Goal: Use online tool/utility: Utilize a website feature to perform a specific function

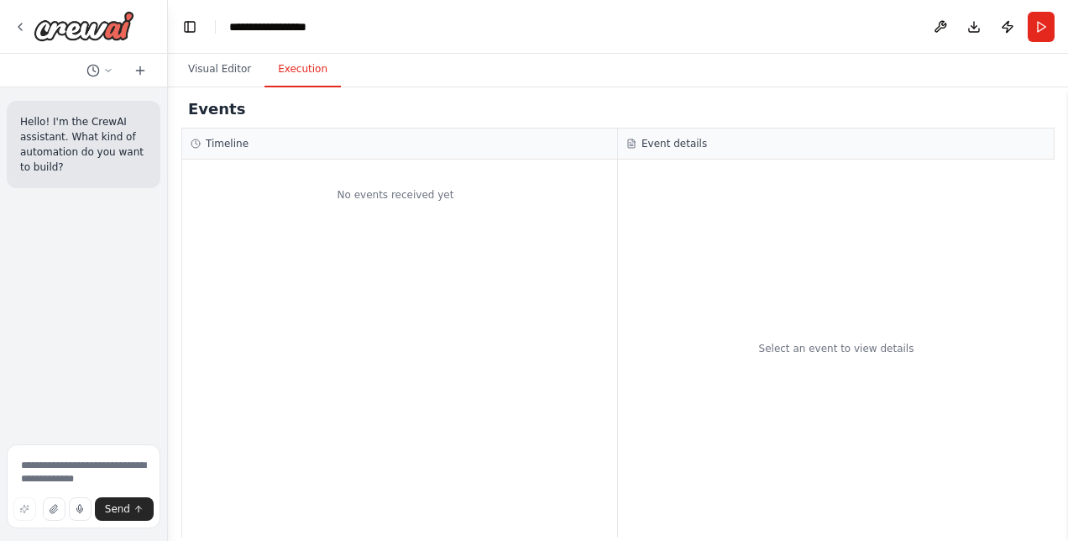
click at [311, 76] on button "Execution" at bounding box center [302, 69] width 76 height 35
click at [244, 73] on button "Visual Editor" at bounding box center [220, 69] width 90 height 35
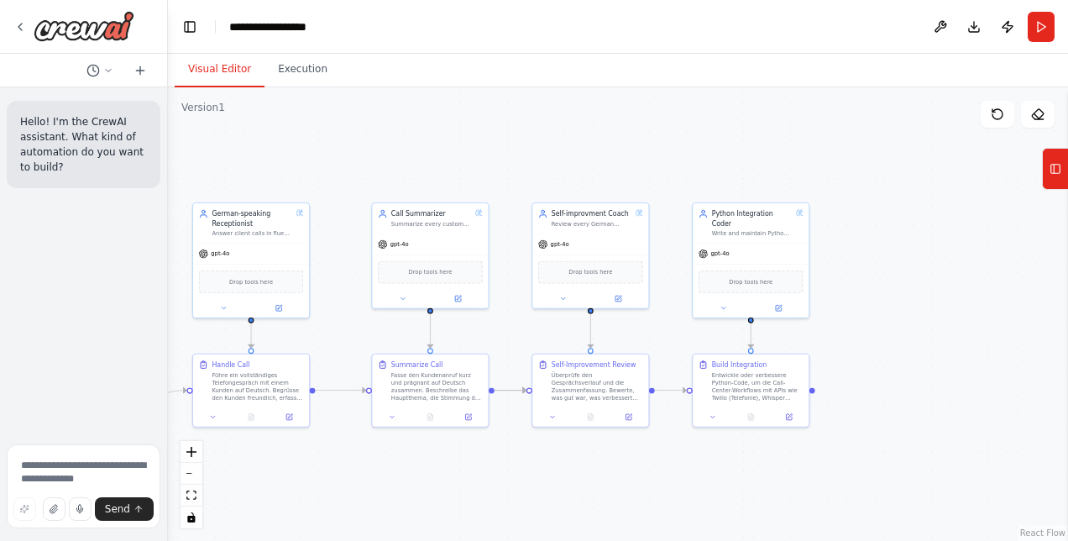
click at [1063, 185] on button "Tools" at bounding box center [1055, 169] width 26 height 42
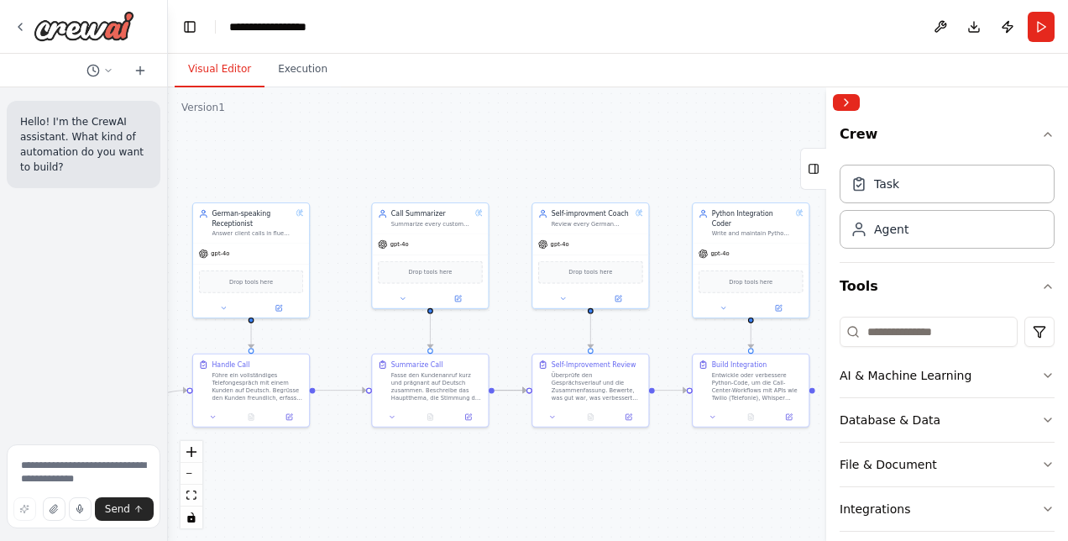
click at [18, 28] on icon at bounding box center [19, 26] width 13 height 13
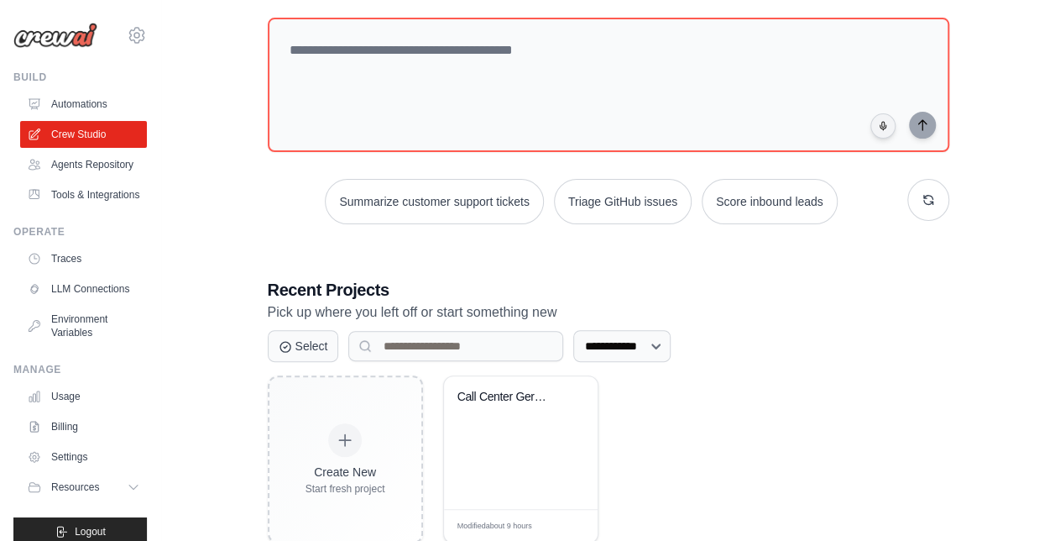
scroll to position [208, 0]
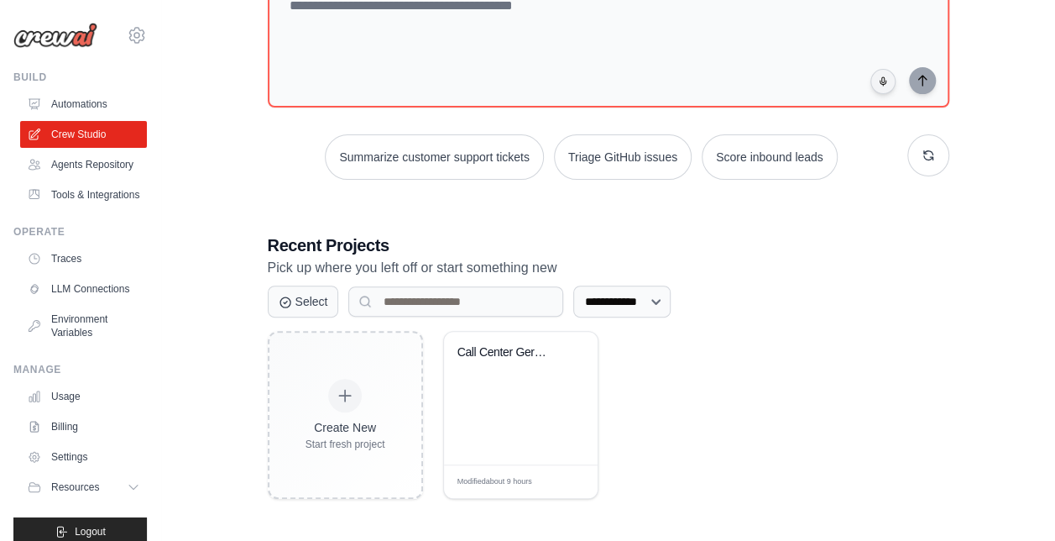
click at [554, 431] on div "Call Center German" at bounding box center [521, 398] width 154 height 133
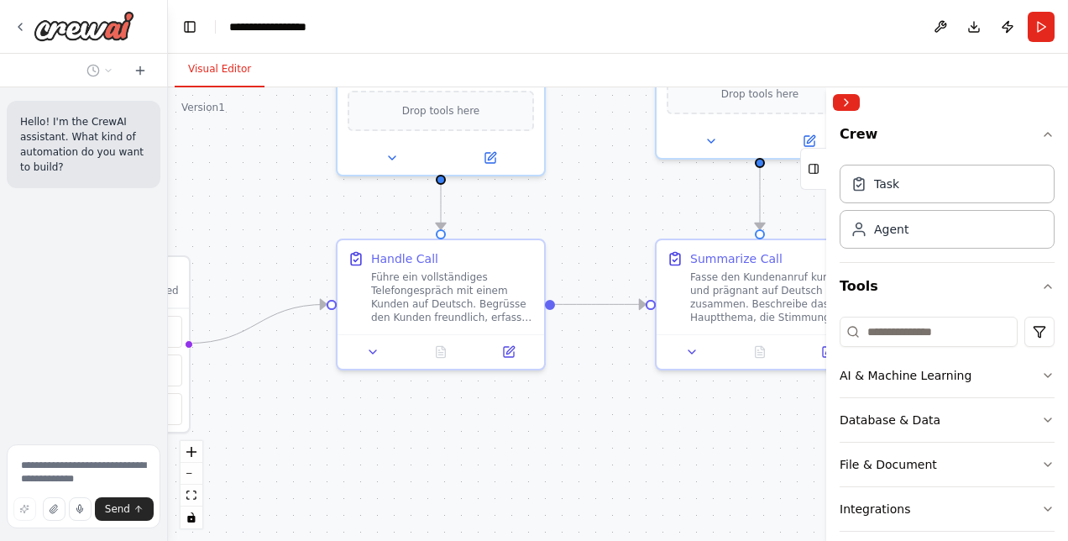
click at [950, 364] on button "AI & Machine Learning" at bounding box center [946, 375] width 215 height 44
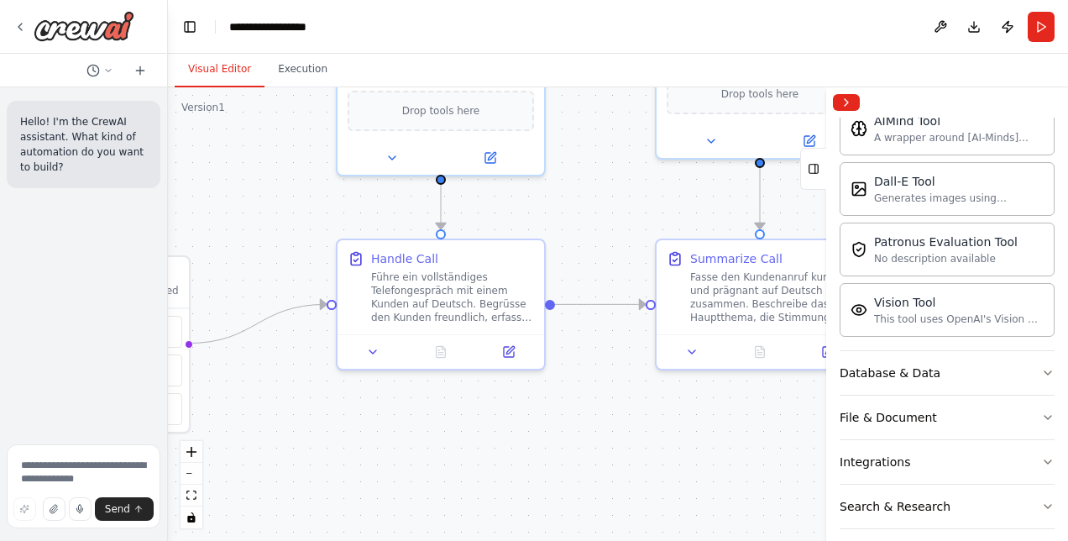
scroll to position [308, 0]
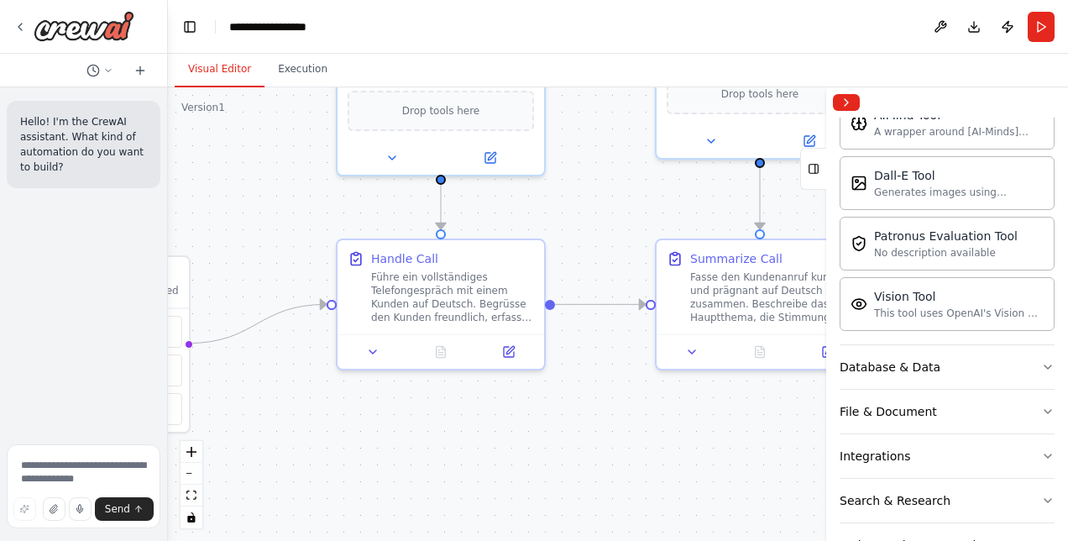
click at [962, 368] on button "Database & Data" at bounding box center [946, 367] width 215 height 44
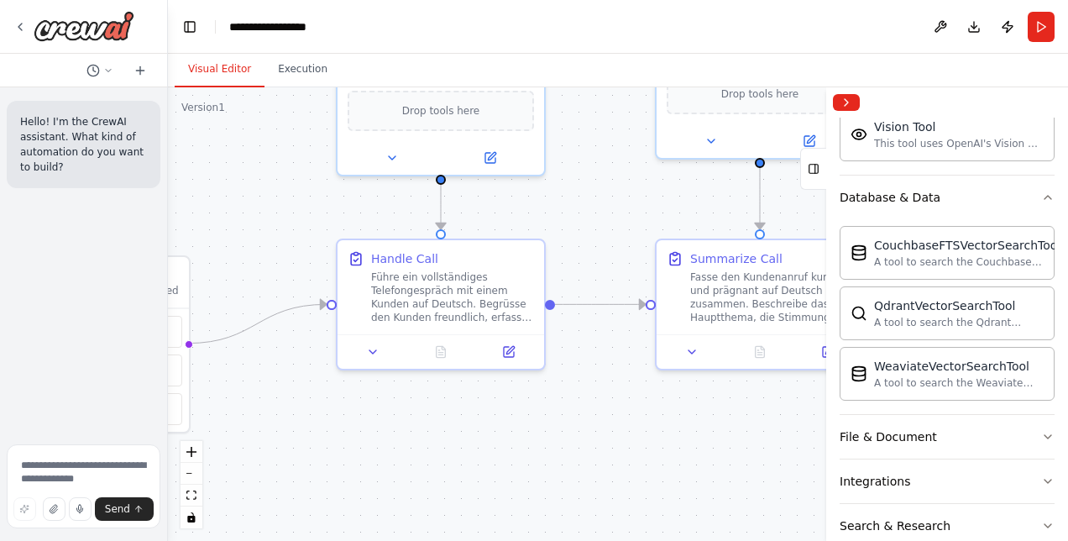
scroll to position [511, 0]
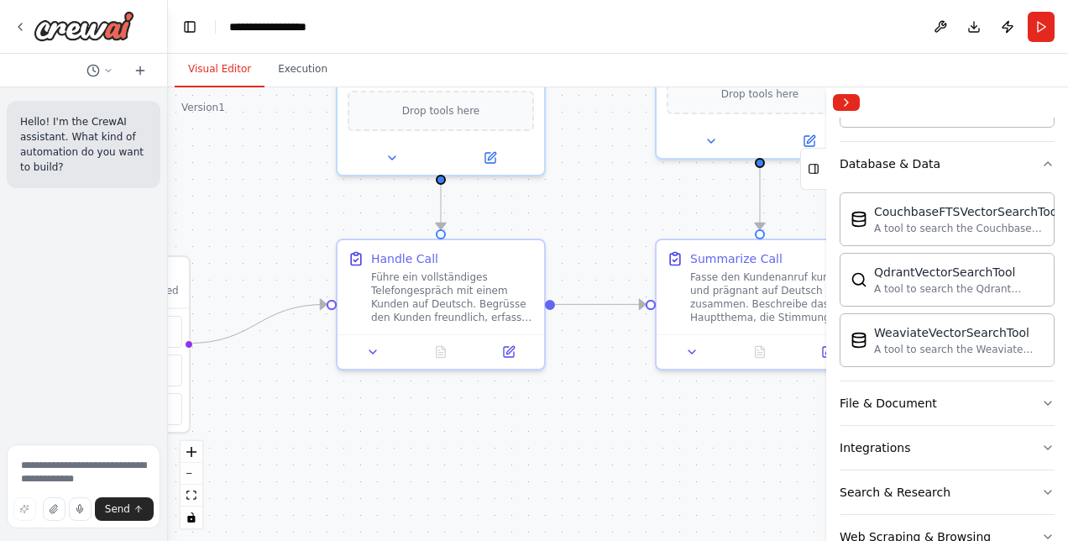
click at [917, 438] on button "Integrations" at bounding box center [946, 448] width 215 height 44
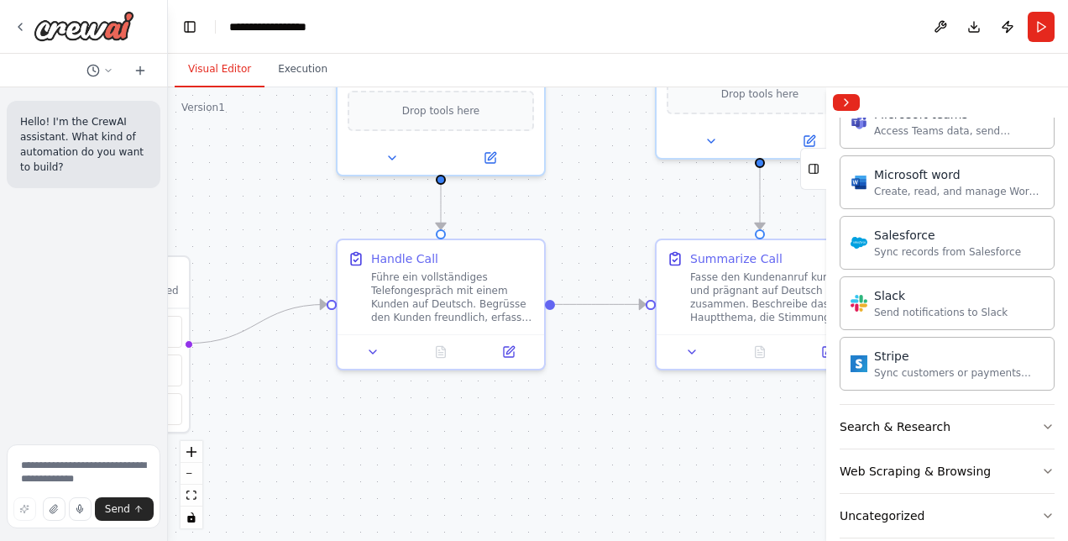
scroll to position [1625, 0]
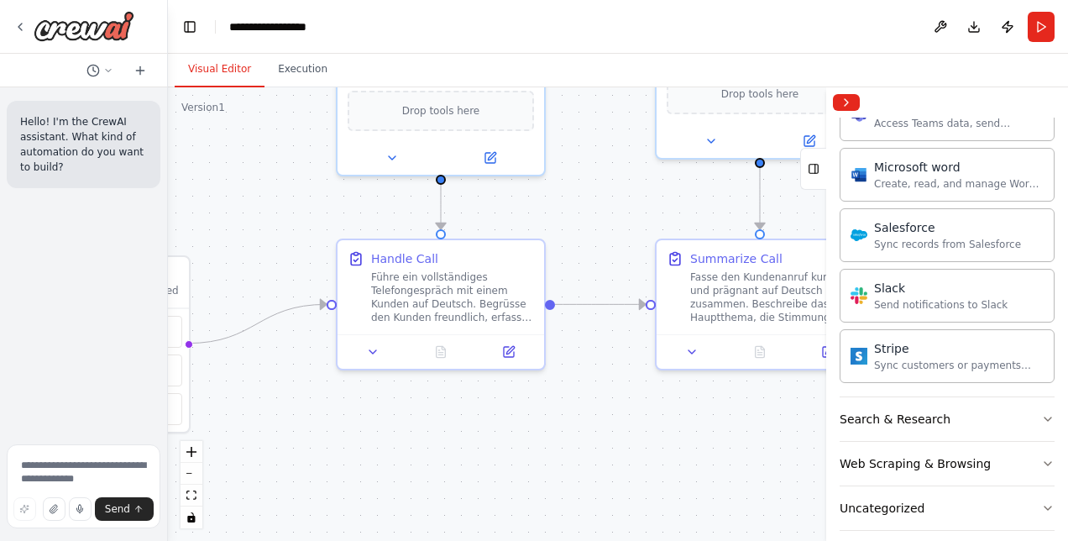
click at [949, 400] on button "Search & Research" at bounding box center [946, 419] width 215 height 44
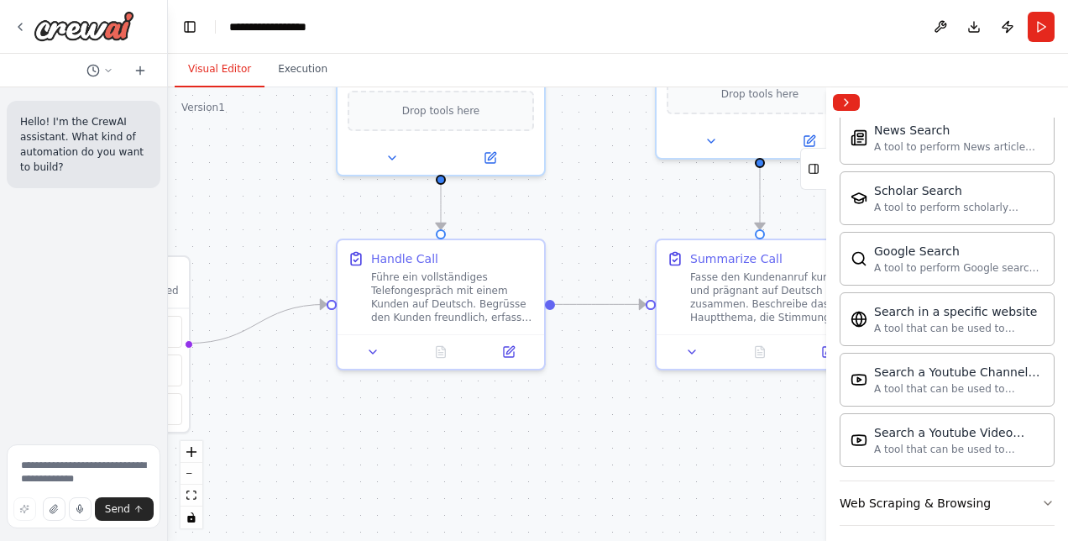
scroll to position [2476, 0]
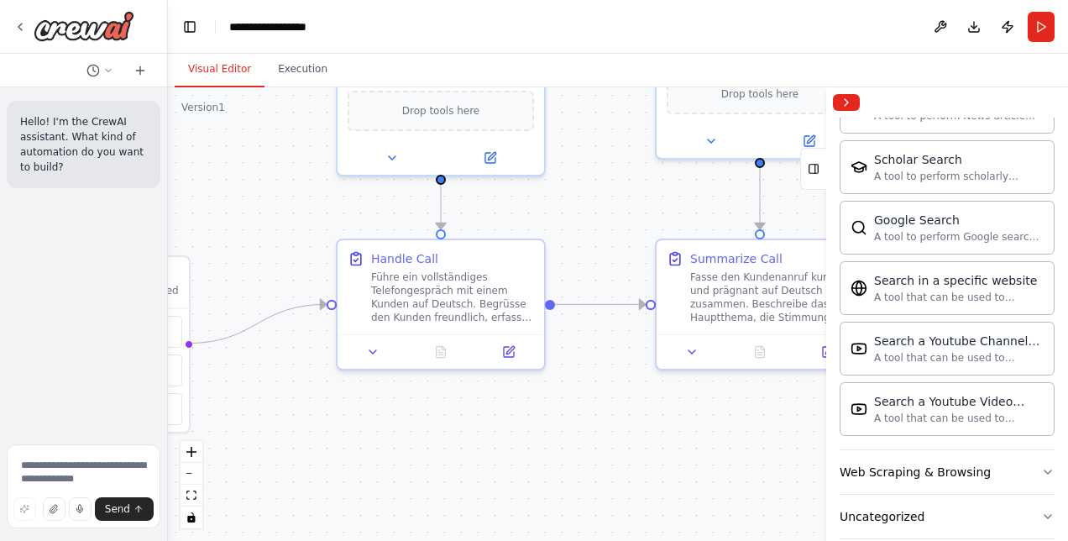
click at [909, 463] on div "Web Scraping & Browsing" at bounding box center [914, 471] width 151 height 17
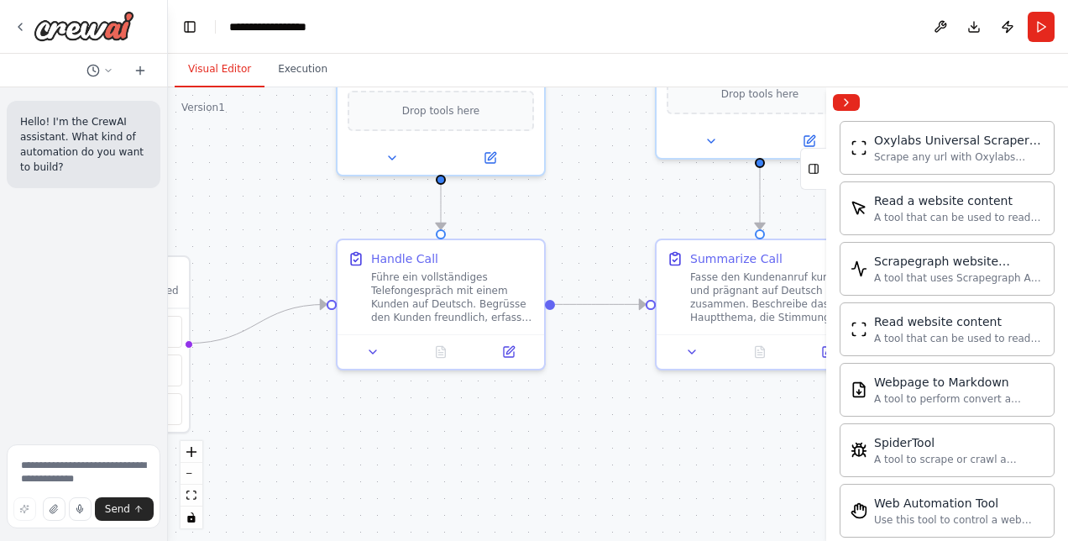
scroll to position [3388, 0]
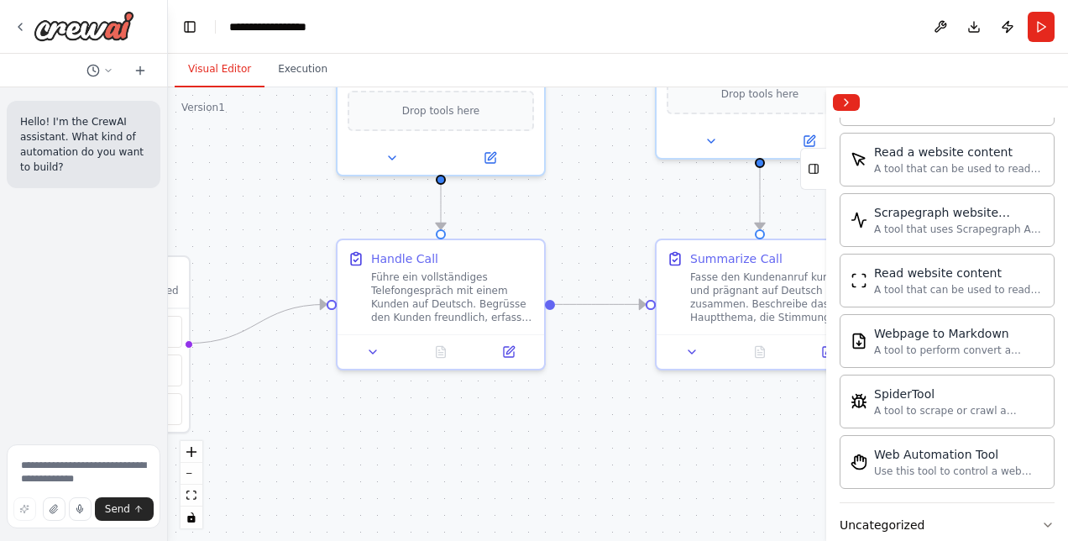
click at [900, 516] on div "Uncategorized" at bounding box center [881, 524] width 85 height 17
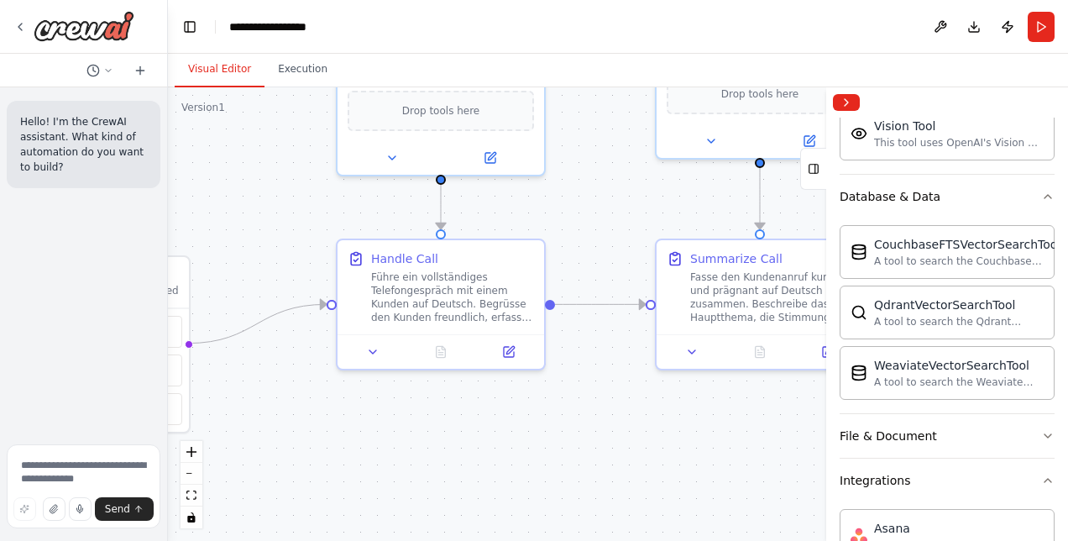
scroll to position [478, 0]
click at [964, 419] on button "File & Document" at bounding box center [946, 437] width 215 height 44
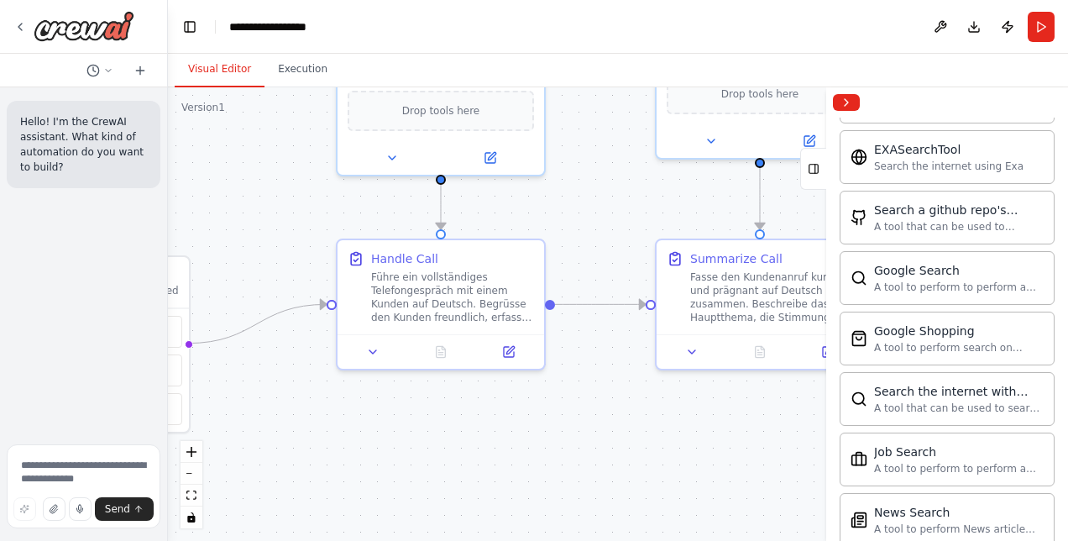
scroll to position [2559, 0]
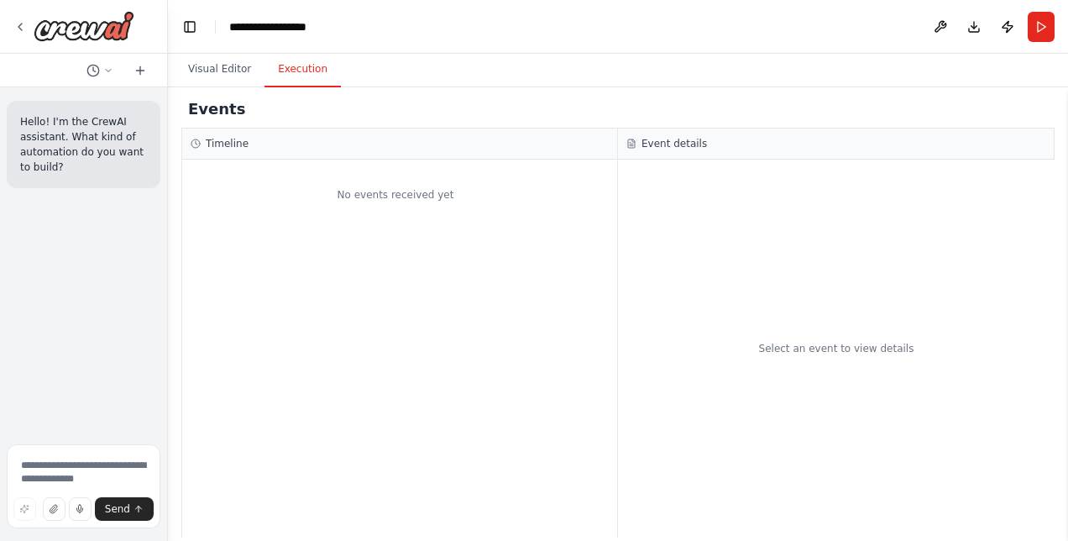
click at [296, 69] on button "Execution" at bounding box center [302, 69] width 76 height 35
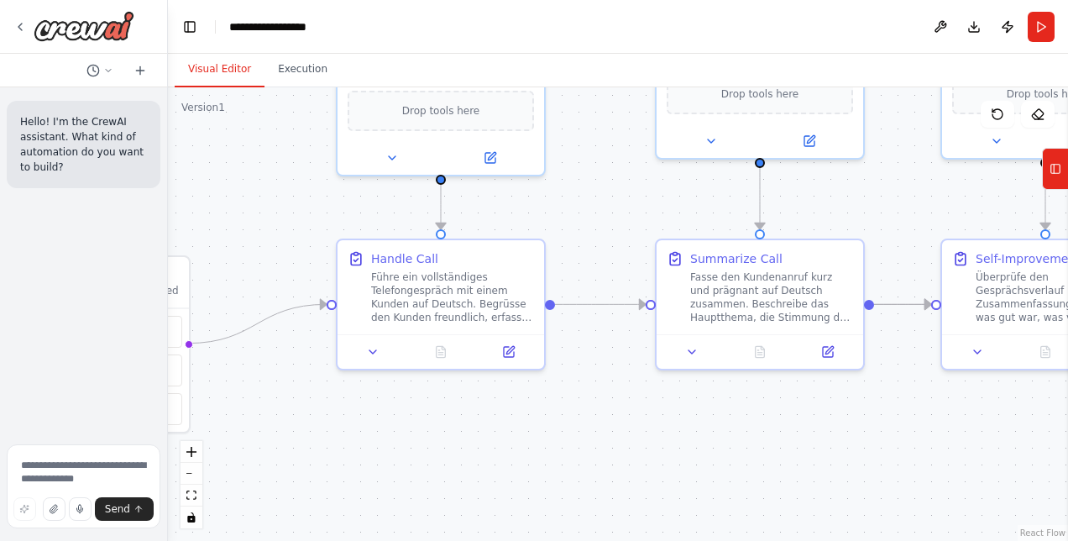
click at [230, 76] on button "Visual Editor" at bounding box center [220, 69] width 90 height 35
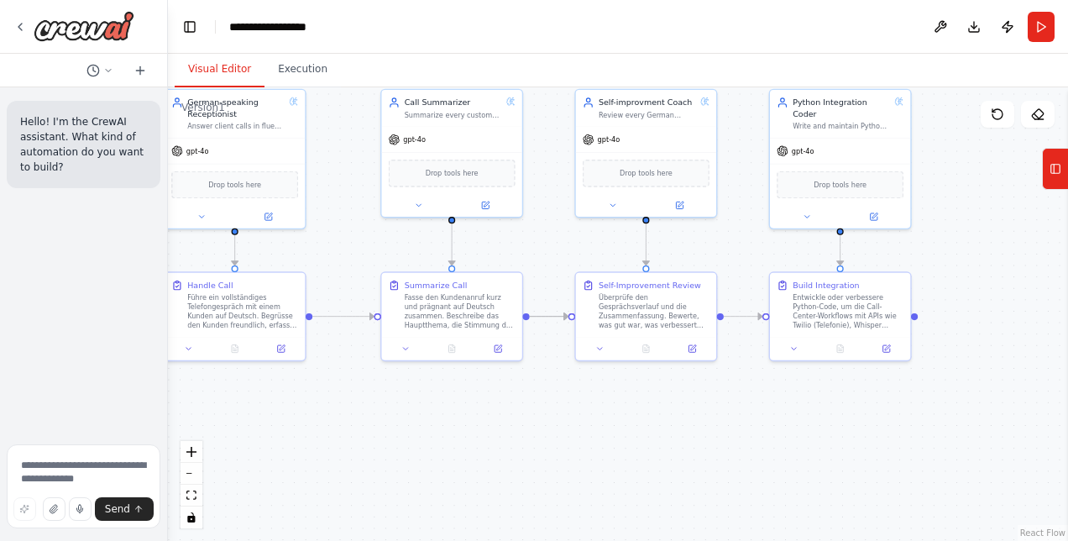
drag, startPoint x: 731, startPoint y: 346, endPoint x: 473, endPoint y: 394, distance: 262.1
click at [473, 394] on div ".deletable-edge-delete-btn { width: 20px; height: 20px; border: 0px solid #ffff…" at bounding box center [618, 313] width 900 height 453
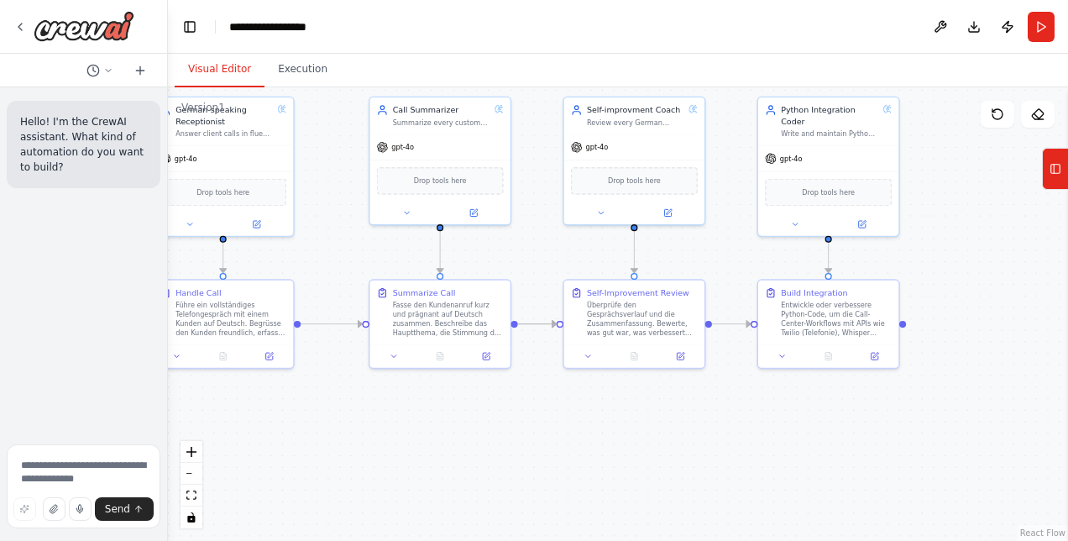
click at [1043, 32] on button "Run" at bounding box center [1040, 27] width 27 height 30
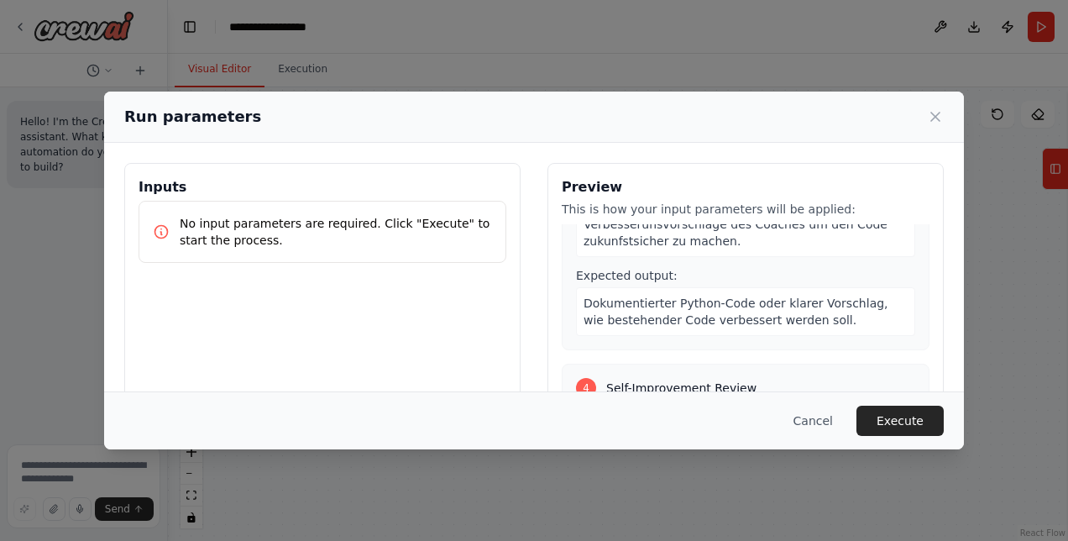
scroll to position [97, 0]
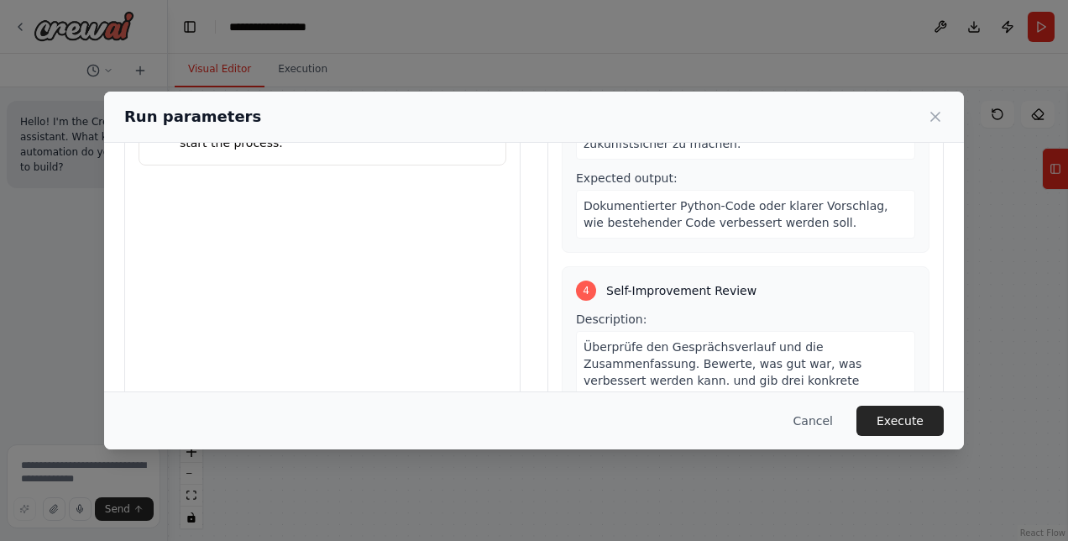
click at [888, 412] on button "Execute" at bounding box center [899, 420] width 87 height 30
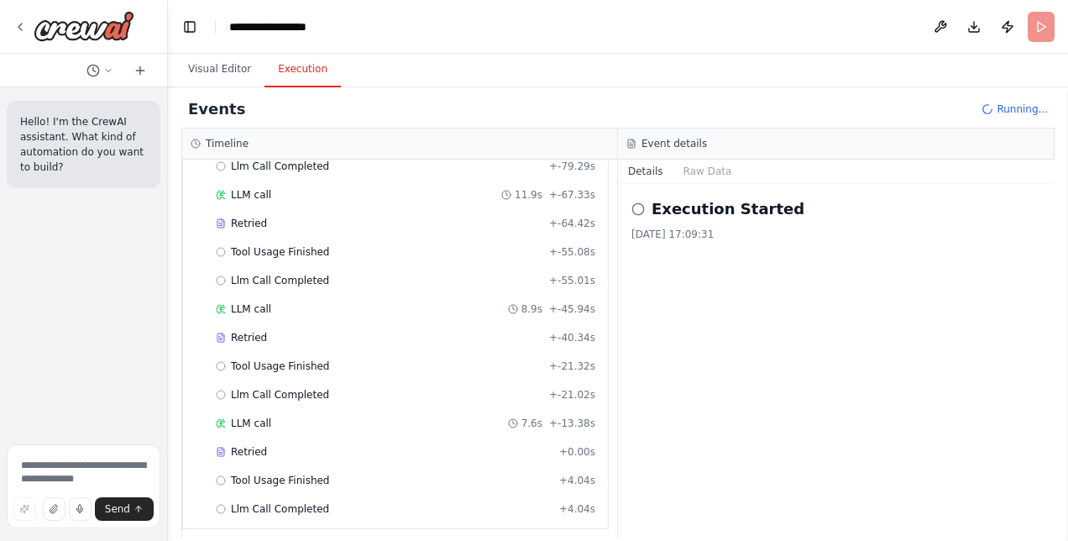
scroll to position [860, 0]
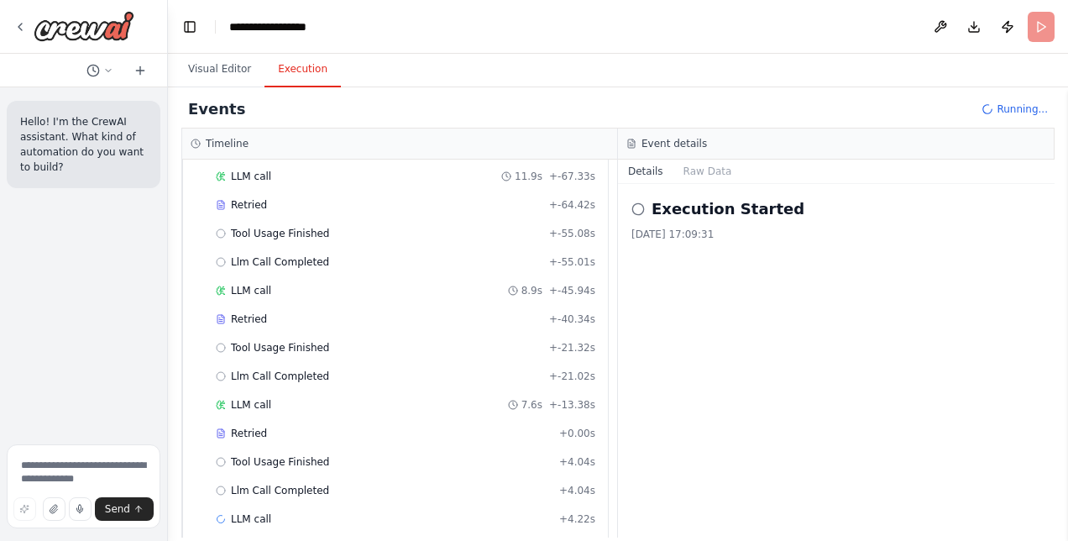
click at [265, 496] on div "Started + -90.90s Tool Usage Finished + -79.37s Llm Call Completed + -79.29s LL…" at bounding box center [401, 306] width 411 height 457
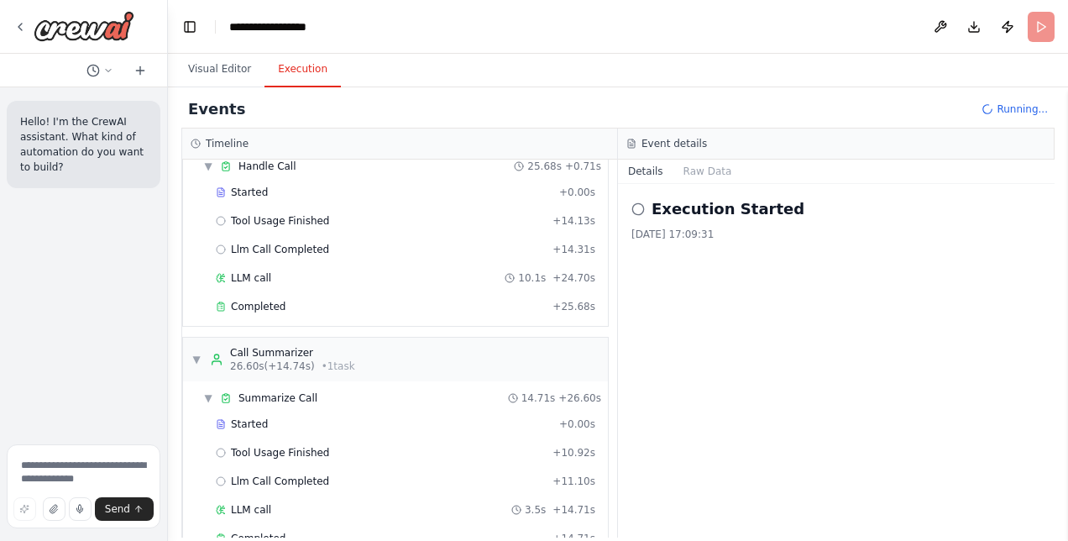
scroll to position [60, 0]
click at [274, 308] on span "Completed" at bounding box center [258, 308] width 55 height 13
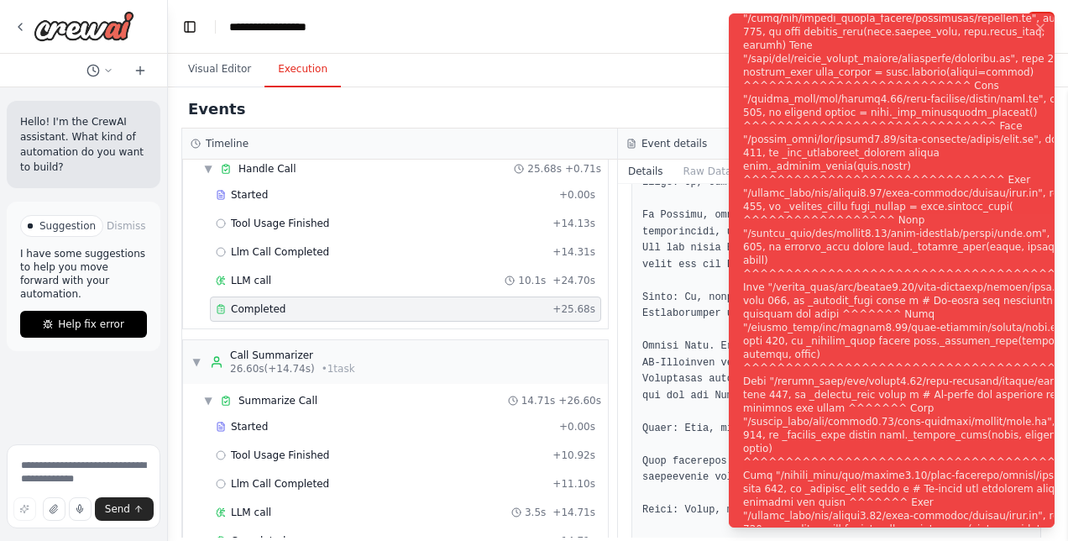
scroll to position [684, 0]
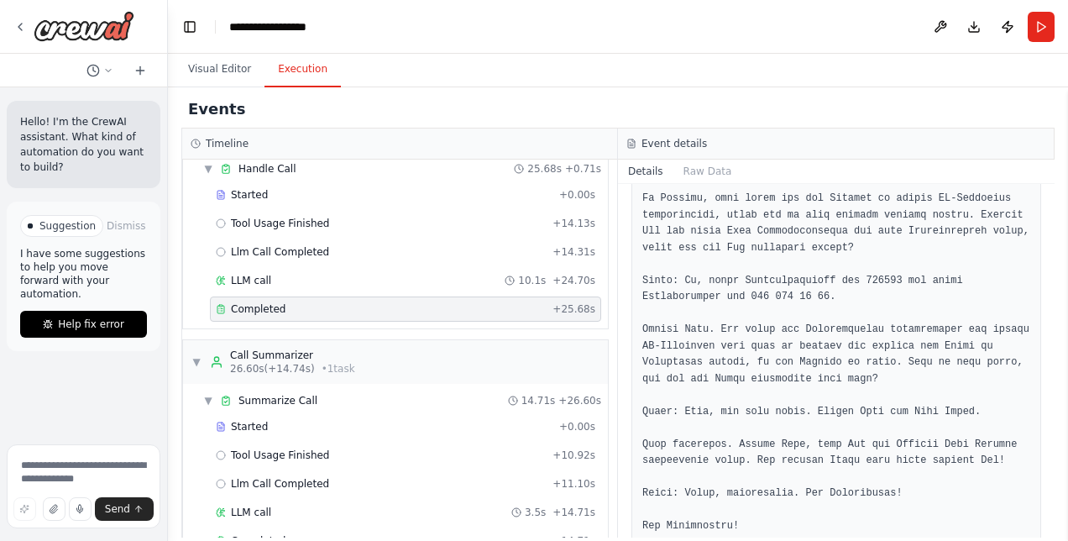
click at [270, 274] on div "LLM call 10.1s + 24.70s" at bounding box center [405, 280] width 379 height 13
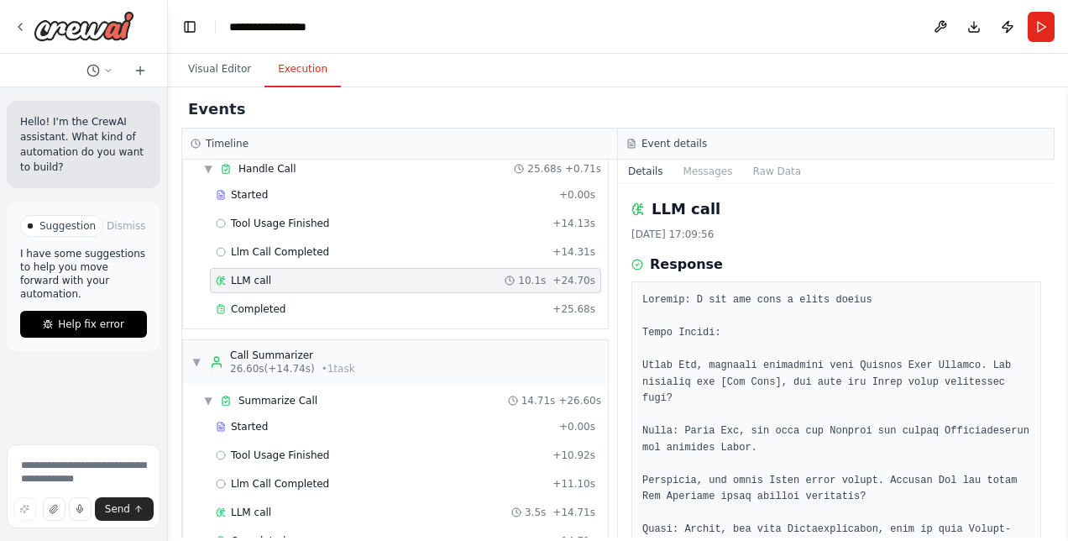
click at [275, 191] on div "Started" at bounding box center [384, 194] width 337 height 13
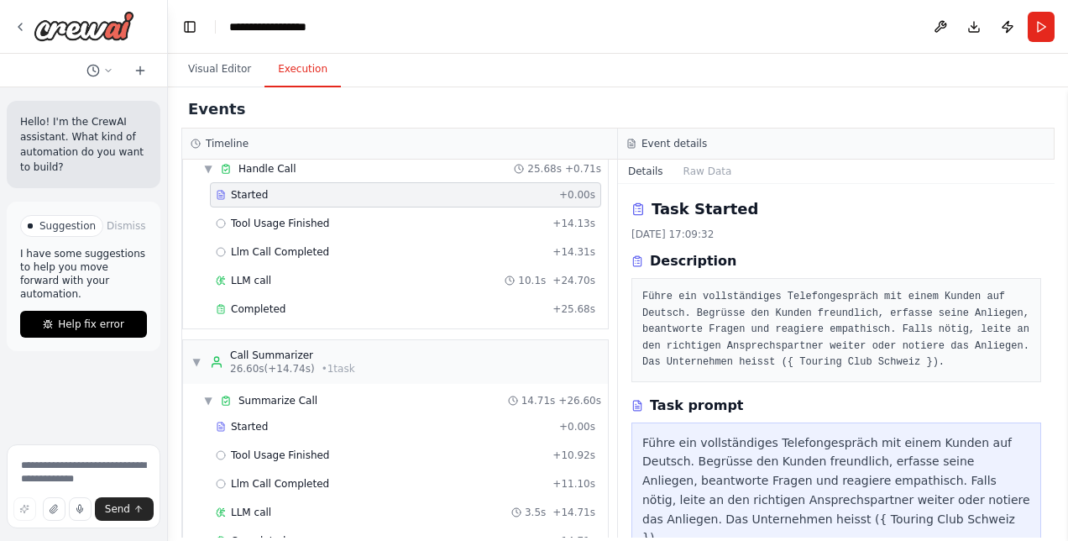
click at [703, 163] on button "Raw Data" at bounding box center [707, 171] width 69 height 24
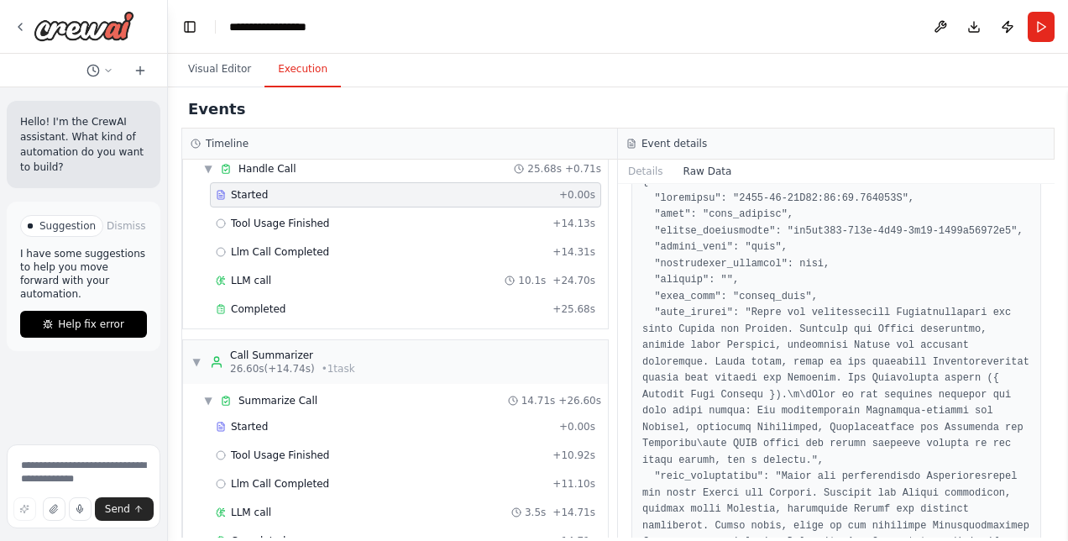
scroll to position [0, 0]
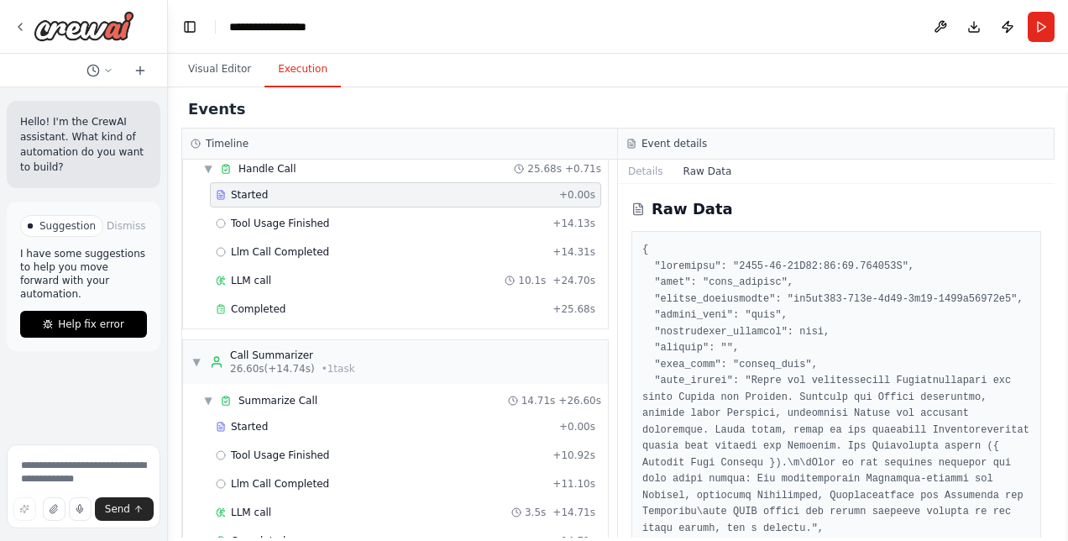
click at [407, 159] on div "▼ Handle Call 25.68s + 0.71s" at bounding box center [401, 168] width 411 height 27
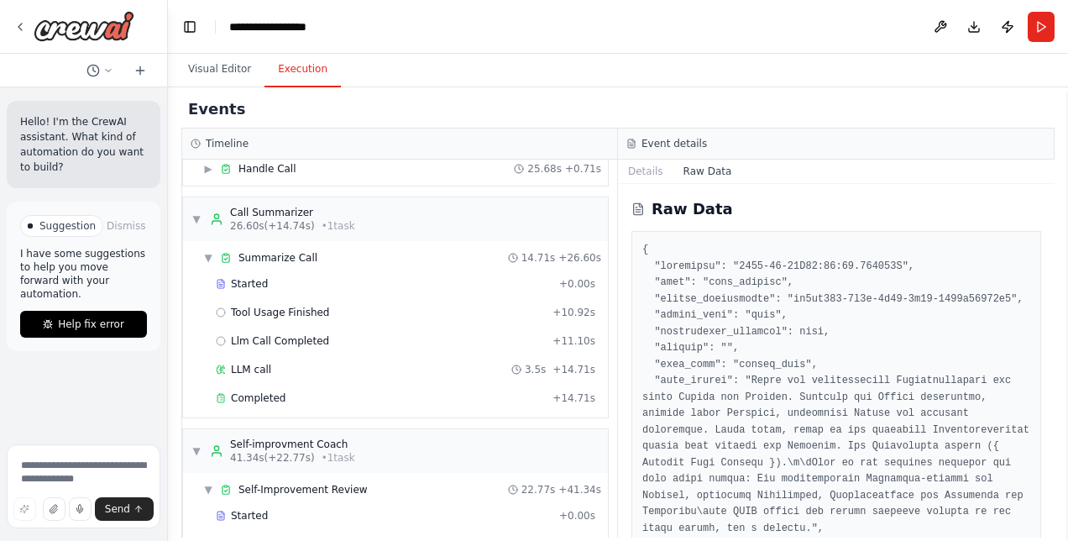
click at [403, 216] on div "▼ Call Summarizer 26.60s (+14.74s) • 1 task" at bounding box center [395, 219] width 425 height 44
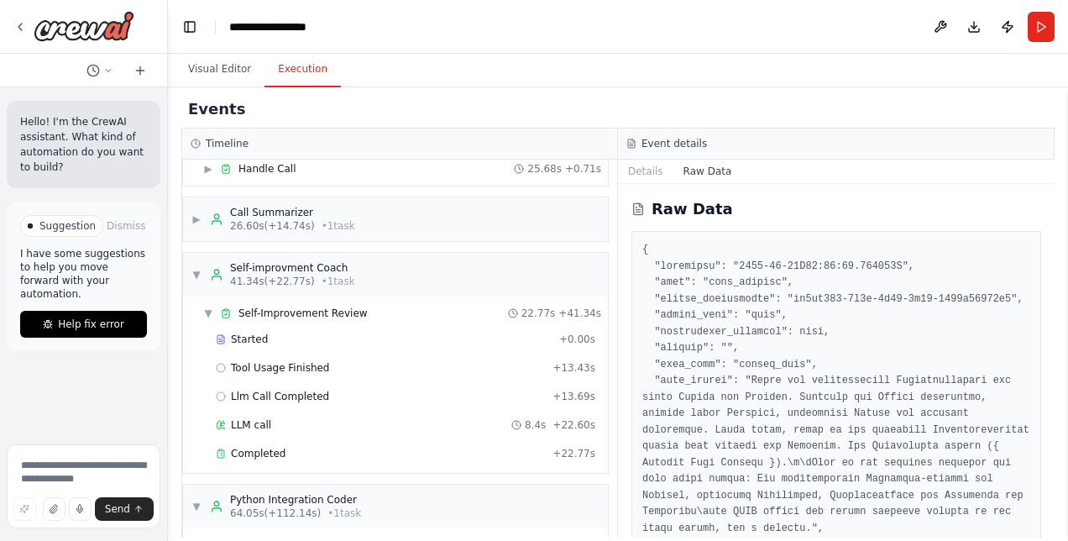
click at [403, 216] on div "▶ Call Summarizer 26.60s (+14.74s) • 1 task" at bounding box center [395, 219] width 425 height 44
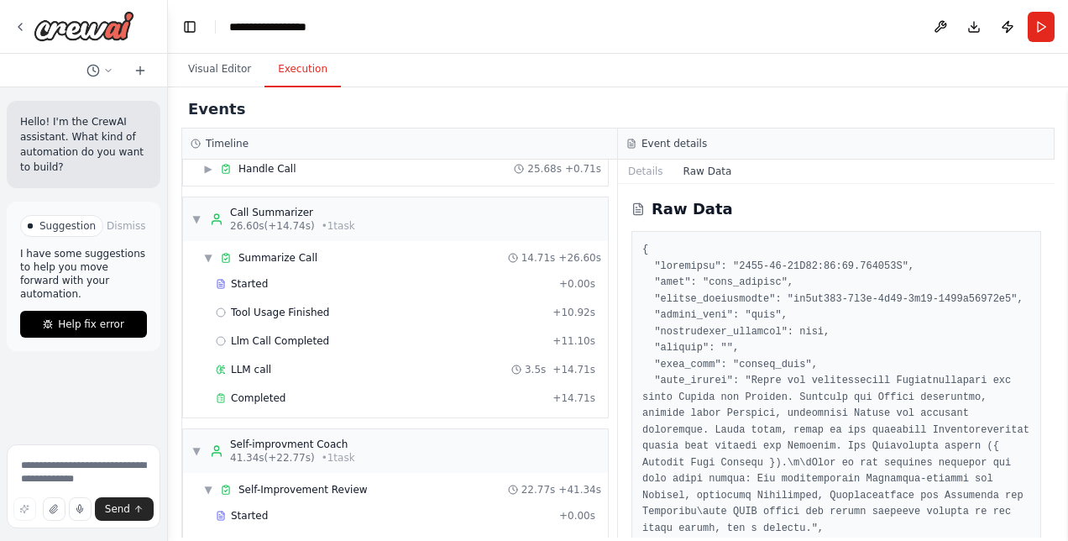
click at [318, 169] on div "▶ Handle Call 25.68s + 0.71s" at bounding box center [401, 168] width 411 height 27
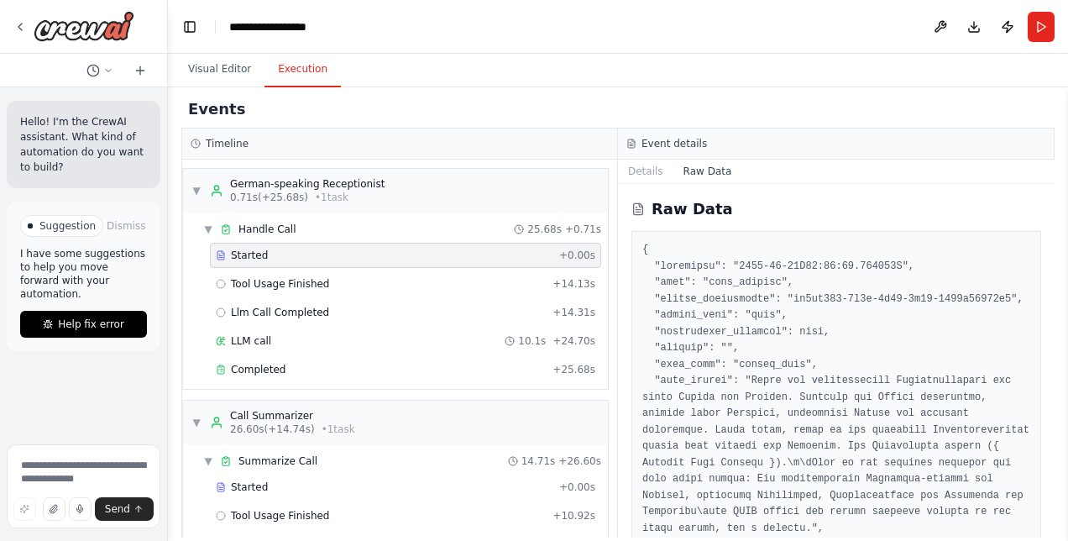
click at [355, 181] on div "German-speaking Receptionist" at bounding box center [307, 183] width 154 height 13
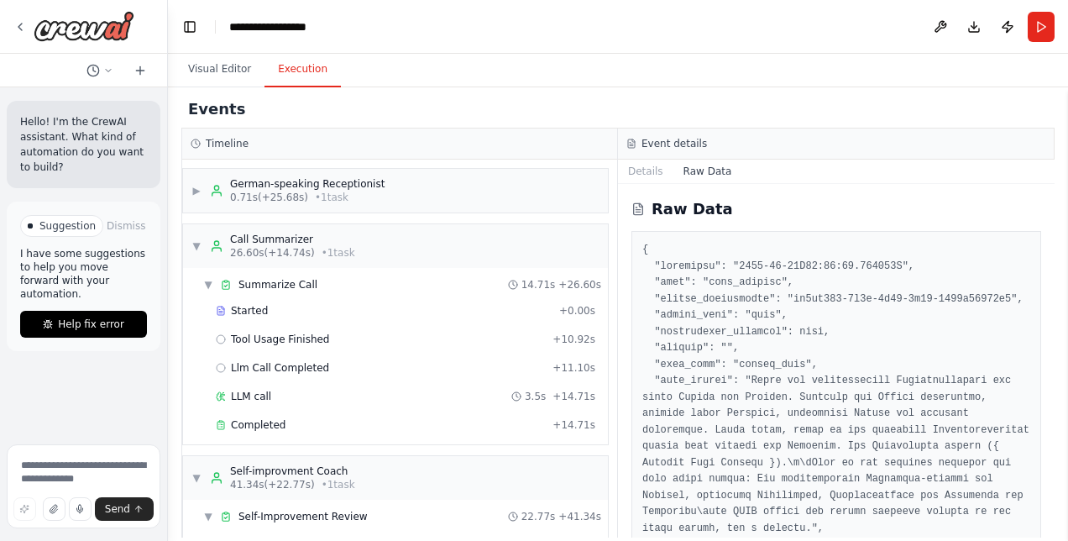
click at [355, 181] on div "German-speaking Receptionist" at bounding box center [307, 183] width 154 height 13
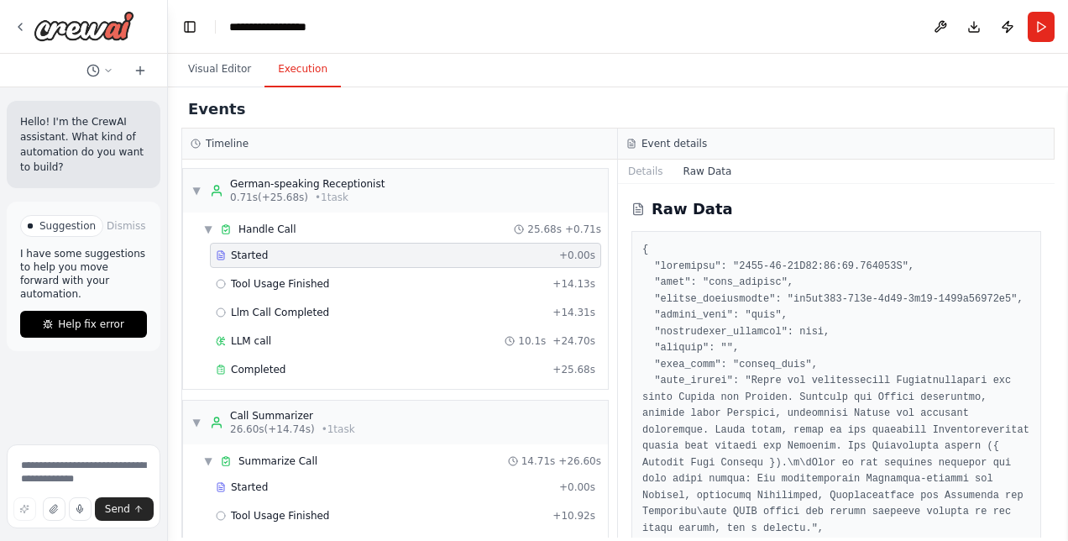
click at [656, 160] on button "Details" at bounding box center [645, 171] width 55 height 24
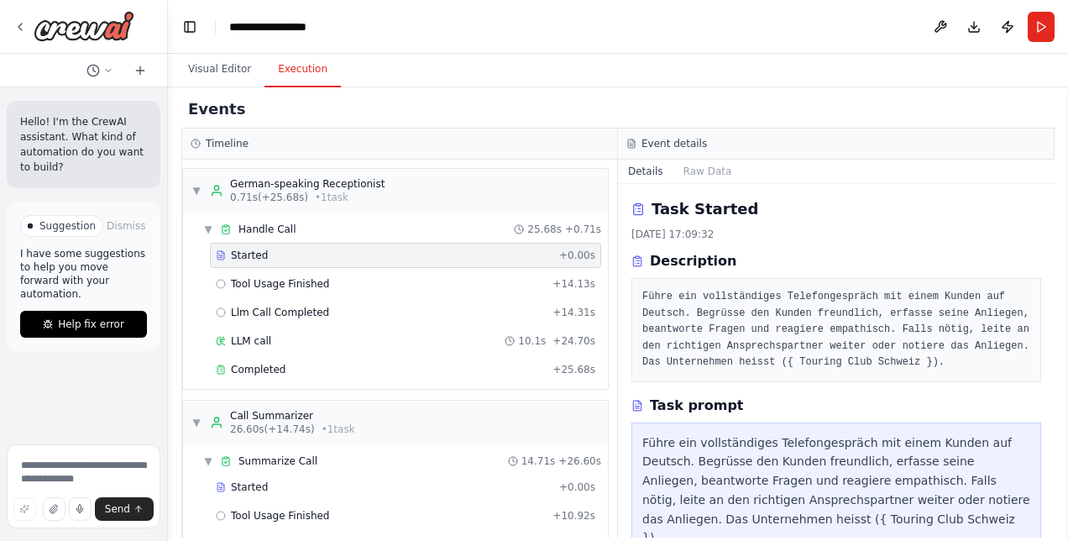
click at [698, 163] on button "Raw Data" at bounding box center [707, 171] width 69 height 24
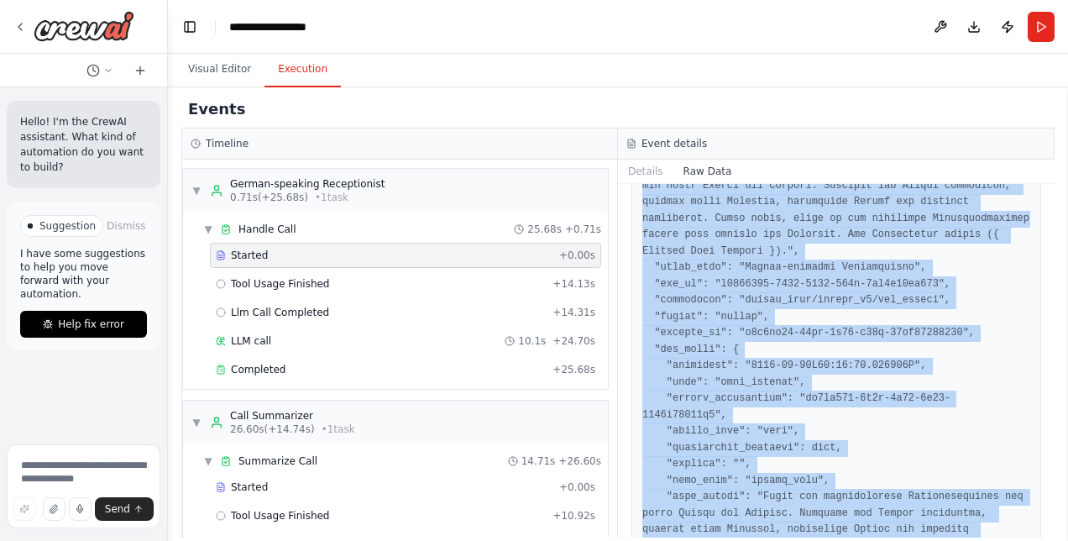
scroll to position [611, 0]
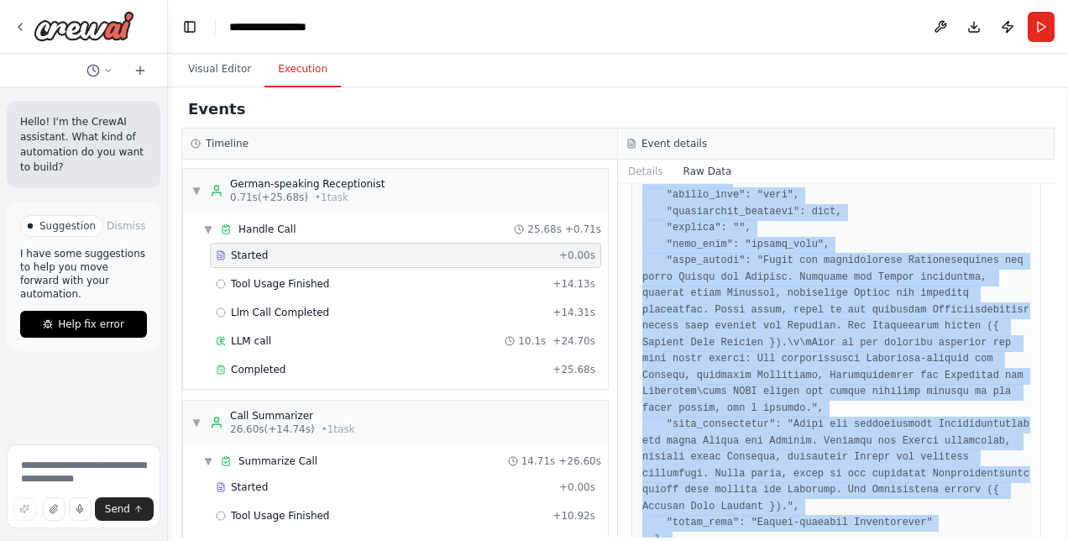
drag, startPoint x: 640, startPoint y: 248, endPoint x: 940, endPoint y: 525, distance: 408.7
click at [940, 525] on div "Raw Data" at bounding box center [836, 360] width 436 height 353
copy pre "{ "timestamp": "2025-10-15T15:09:33.380443Z", "type": "task_started", "source_f…"
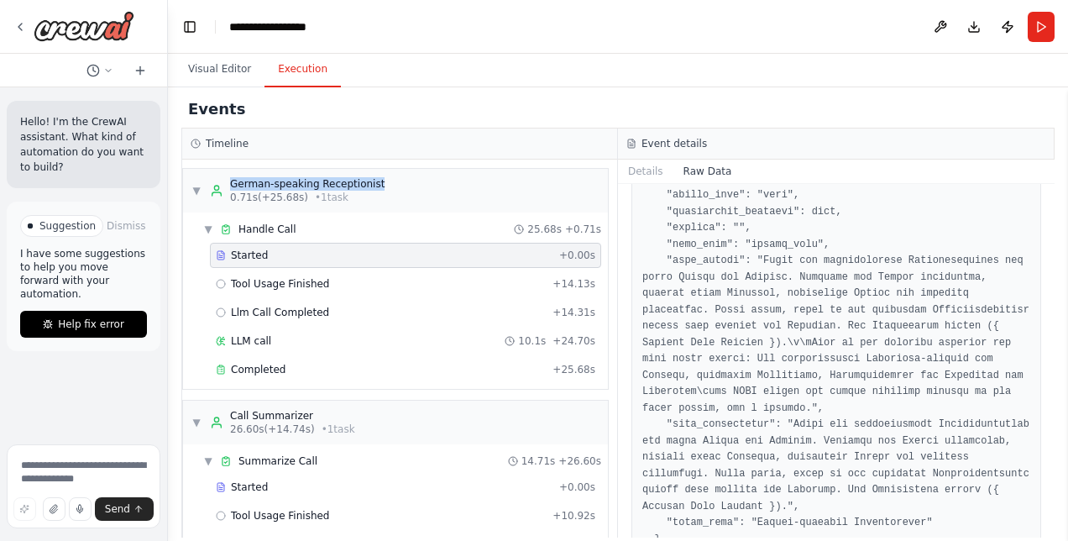
drag, startPoint x: 225, startPoint y: 182, endPoint x: 369, endPoint y: 186, distance: 144.4
click at [369, 186] on div "▼ German-speaking Receptionist 0.71s (+25.68s) • 1 task" at bounding box center [395, 191] width 425 height 44
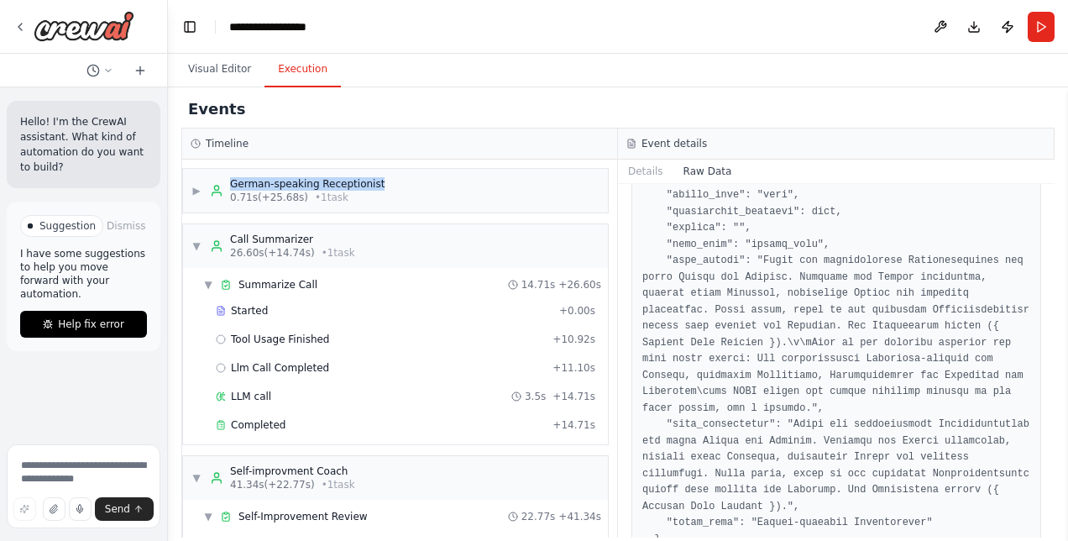
copy div "German-speaking Receptionist"
click at [301, 237] on div "Call Summarizer" at bounding box center [292, 239] width 125 height 13
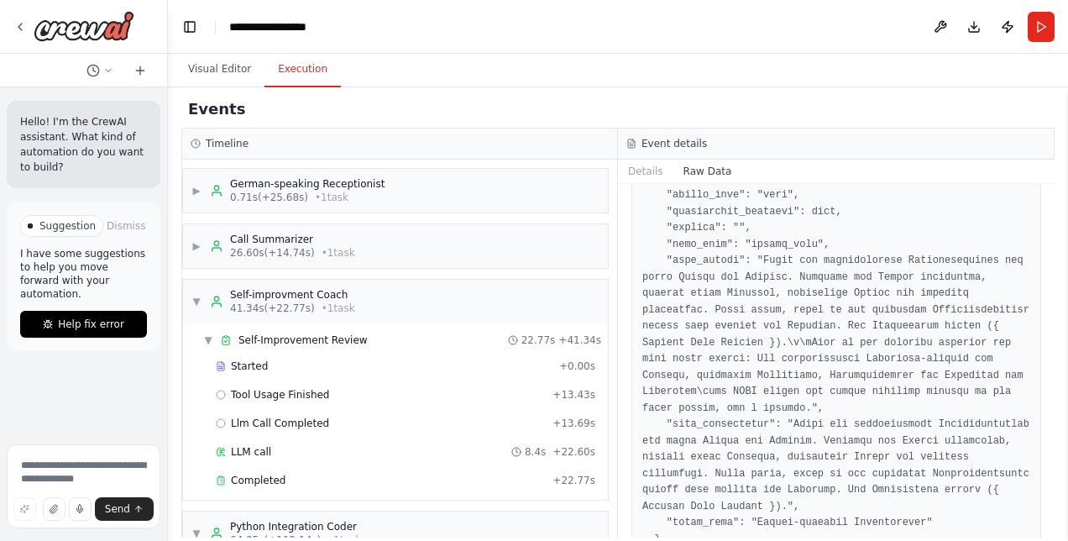
click at [201, 192] on span "▶" at bounding box center [196, 190] width 10 height 13
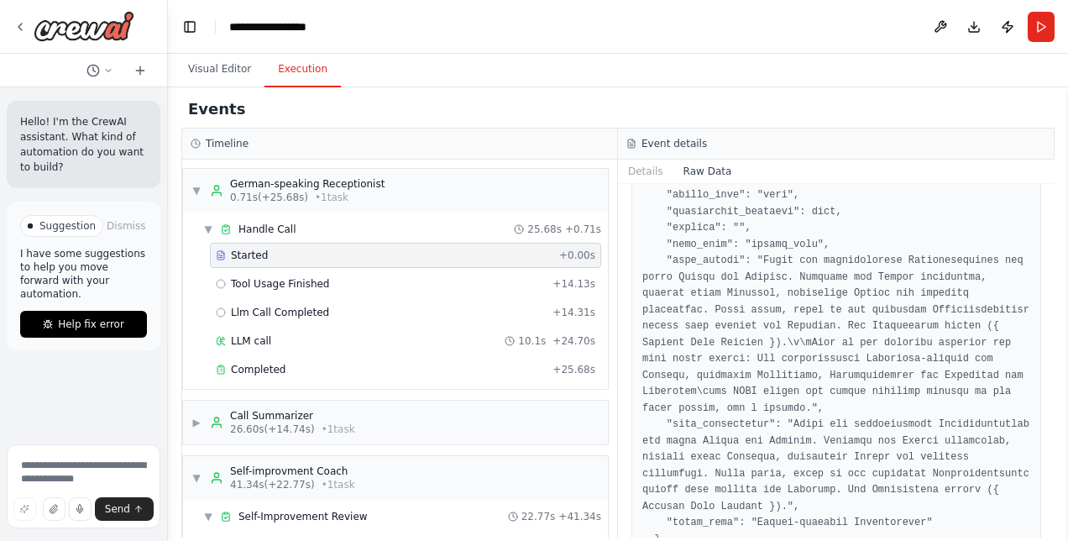
click at [313, 410] on div "Call Summarizer" at bounding box center [292, 415] width 125 height 13
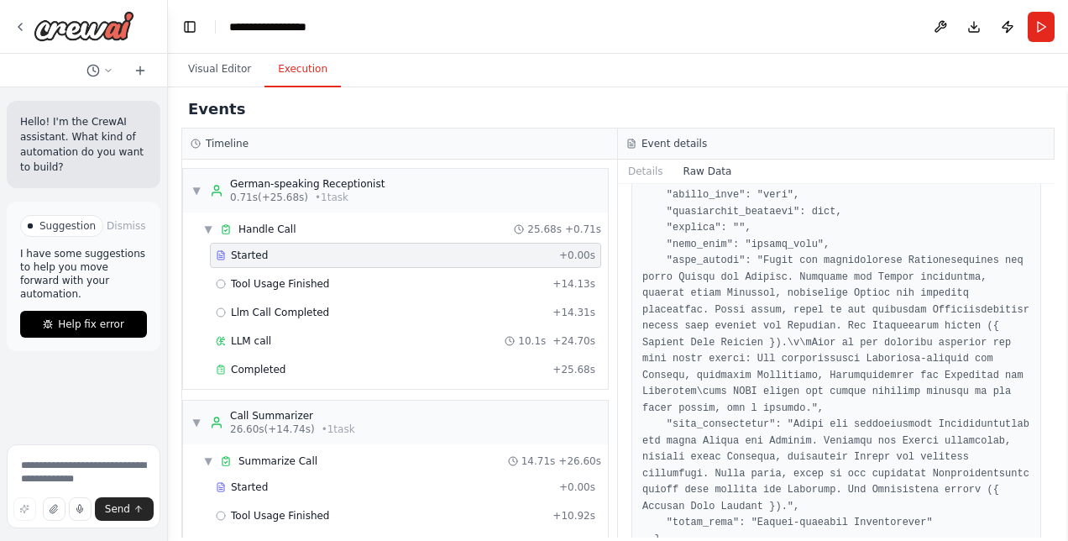
click at [653, 165] on button "Details" at bounding box center [645, 171] width 55 height 24
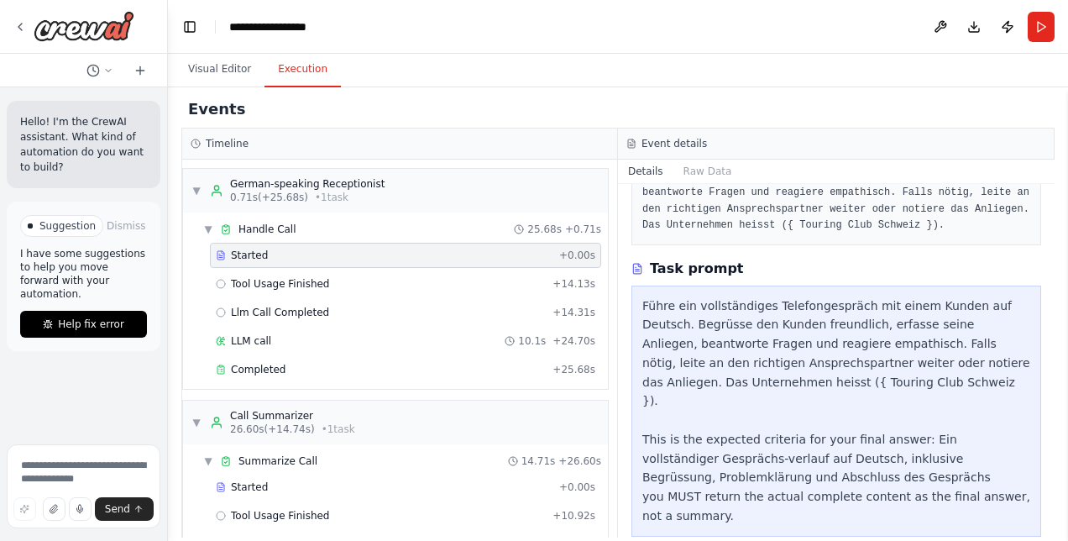
scroll to position [141, 0]
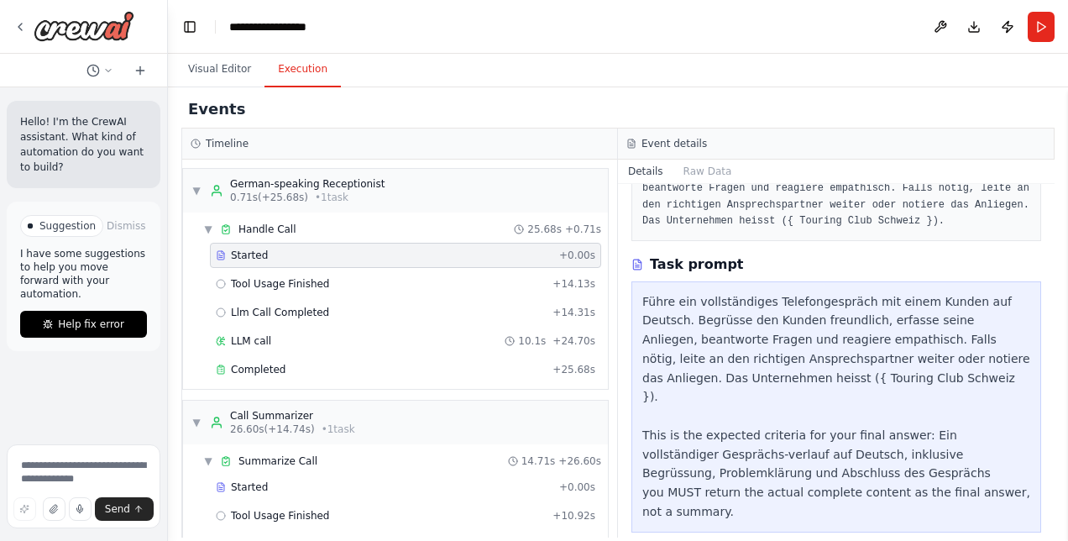
click at [309, 410] on div "Call Summarizer" at bounding box center [292, 415] width 125 height 13
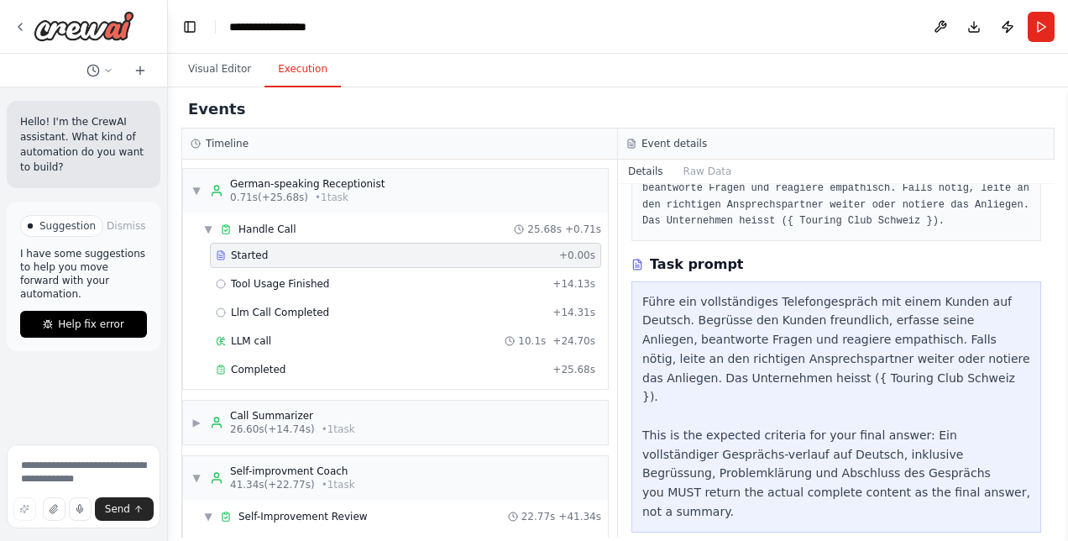
click at [309, 410] on div "Call Summarizer" at bounding box center [292, 415] width 125 height 13
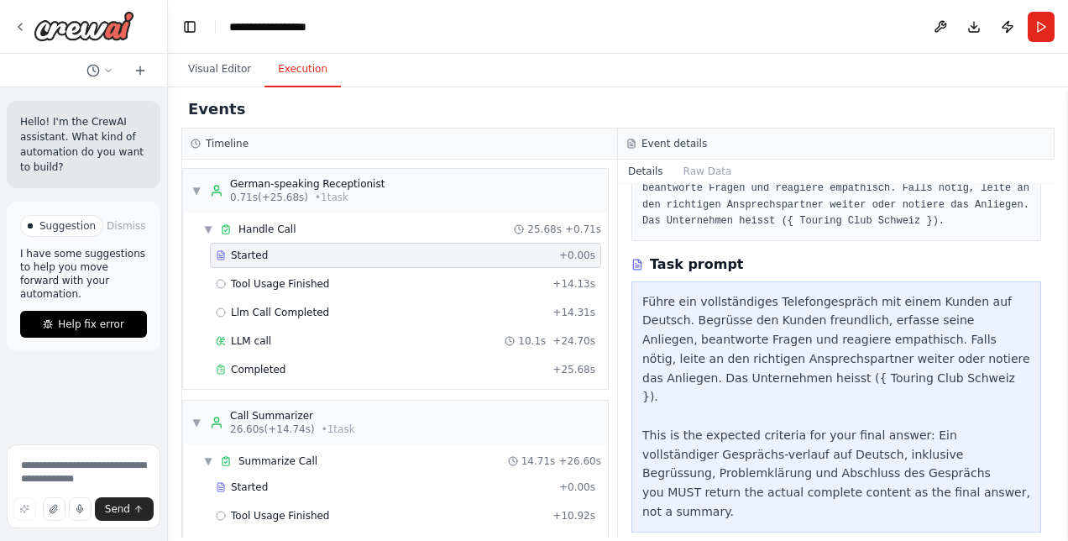
click at [273, 454] on span "Summarize Call" at bounding box center [277, 460] width 79 height 13
click at [280, 480] on div "Started" at bounding box center [384, 486] width 337 height 13
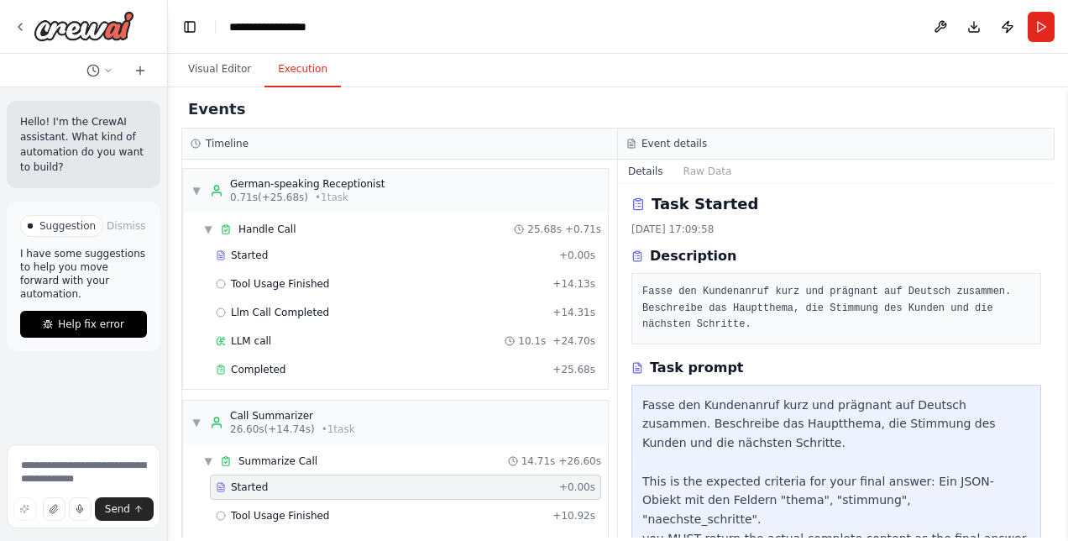
scroll to position [0, 0]
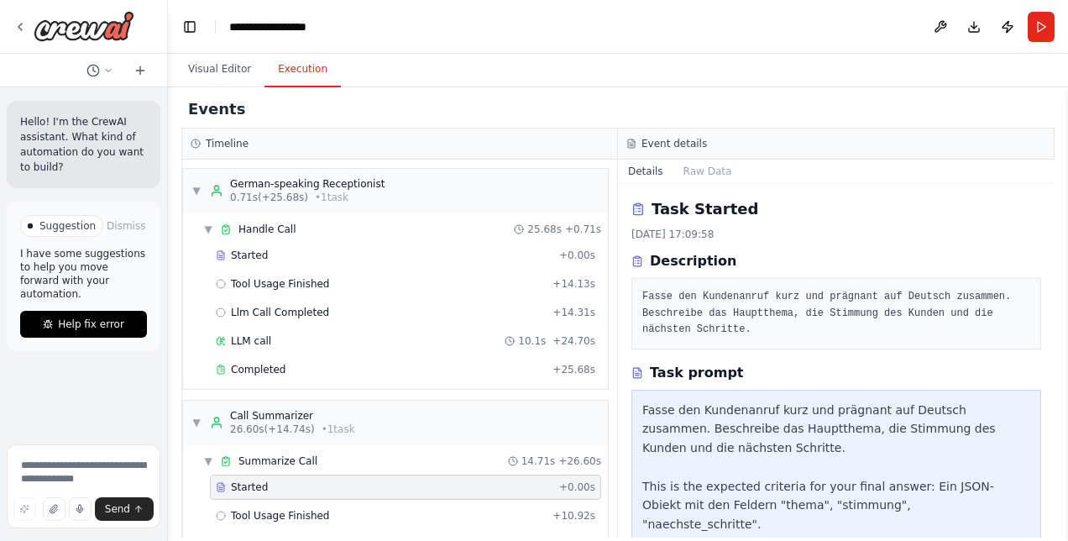
click at [643, 292] on pre "Fasse den Kundenanruf kurz und prägnant auf Deutsch zusammen. Beschreibe das Ha…" at bounding box center [836, 314] width 388 height 50
click at [707, 168] on button "Raw Data" at bounding box center [707, 171] width 69 height 24
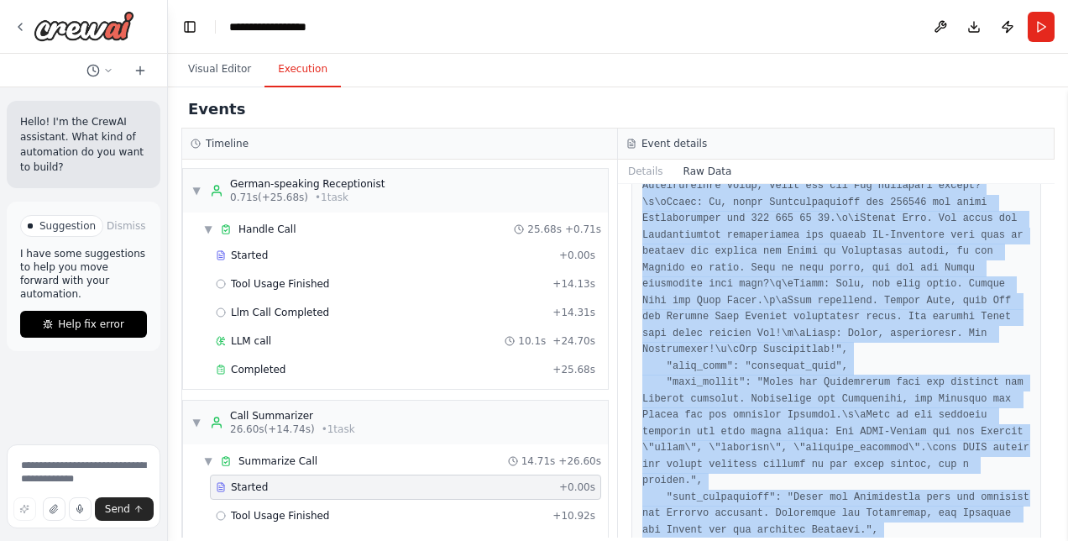
scroll to position [1315, 0]
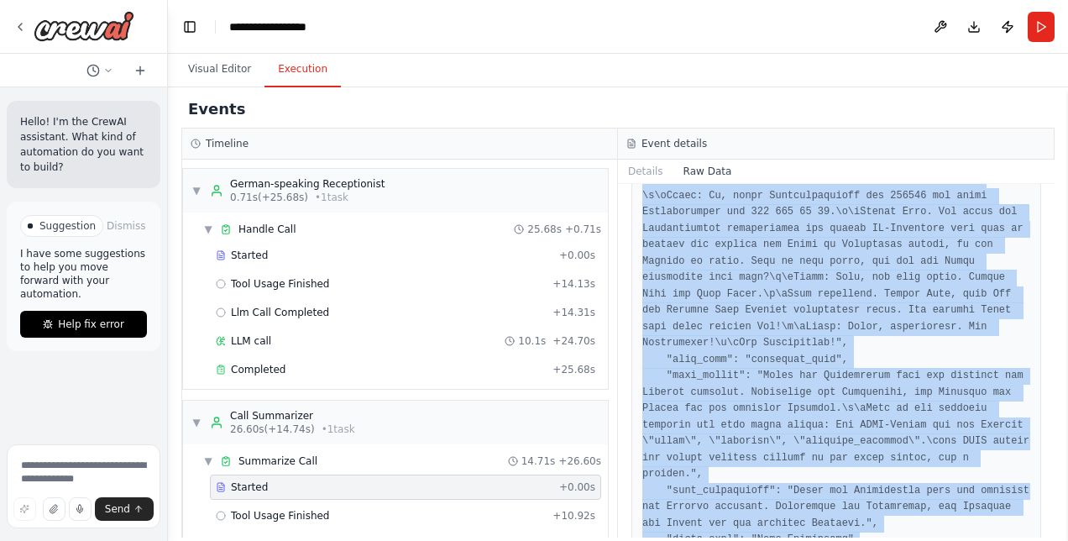
drag, startPoint x: 642, startPoint y: 246, endPoint x: 1026, endPoint y: 492, distance: 455.7
drag, startPoint x: 1026, startPoint y: 492, endPoint x: 984, endPoint y: 491, distance: 42.0
copy pre "{ "timestamp": "2025-10-15T15:09:59.305353Z", "type": "task_started", "source_f…"
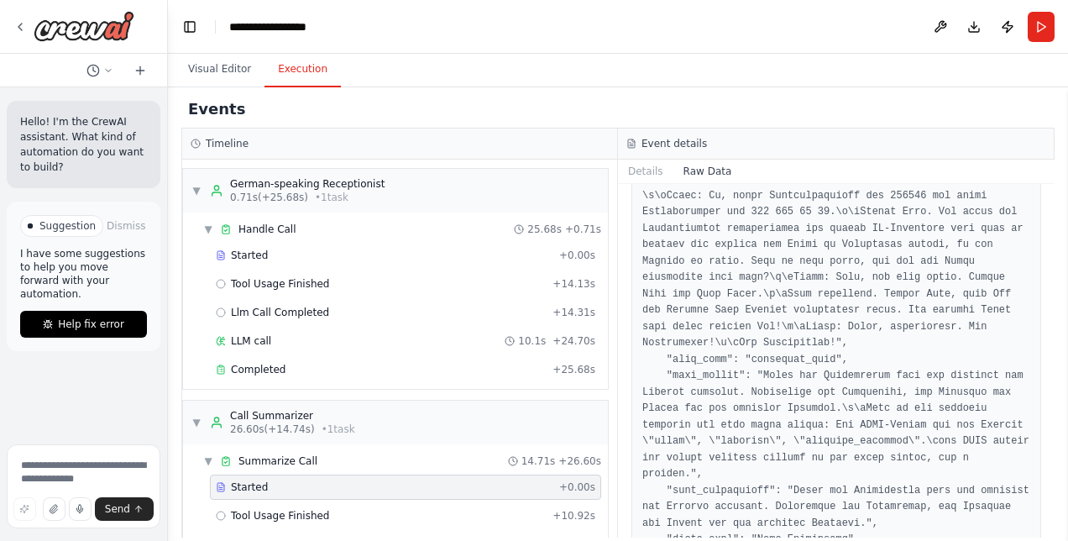
click at [377, 195] on div "▼ German-speaking Receptionist 0.71s (+25.68s) • 1 task" at bounding box center [395, 191] width 425 height 44
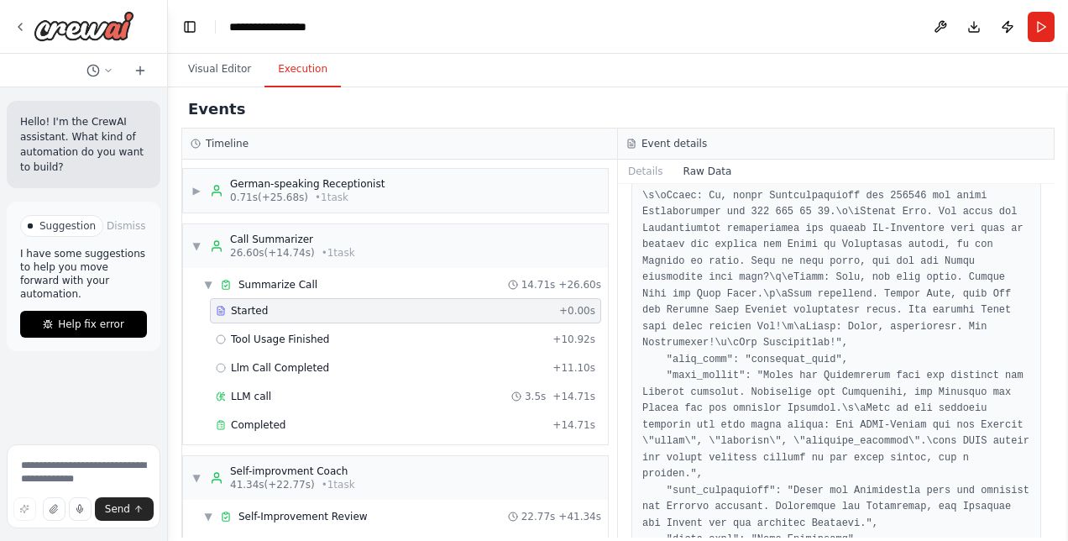
click at [312, 412] on div "Completed + 14.71s" at bounding box center [405, 424] width 391 height 25
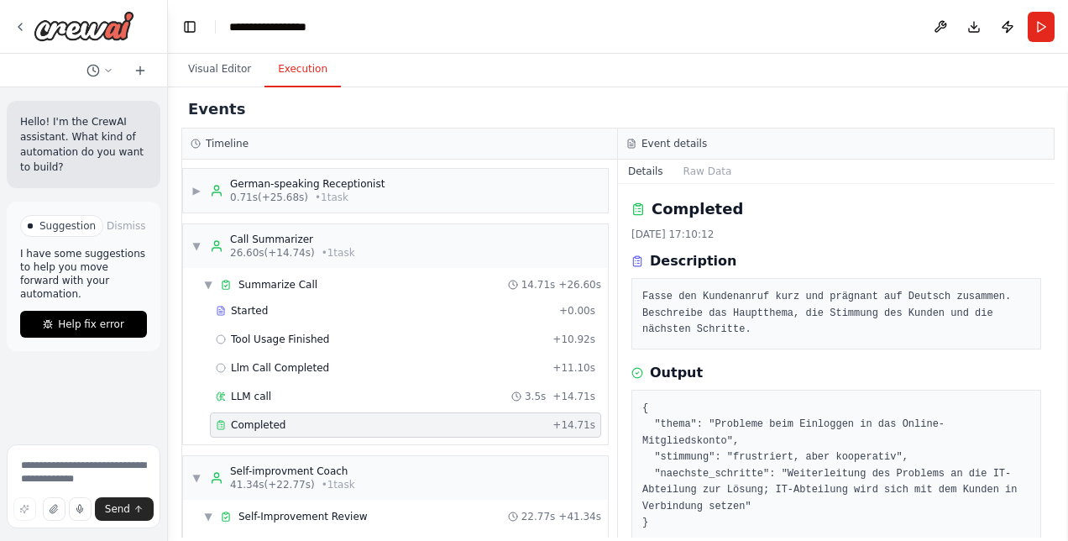
click at [424, 187] on div "▶ German-speaking Receptionist 0.71s (+25.68s) • 1 task" at bounding box center [395, 191] width 425 height 44
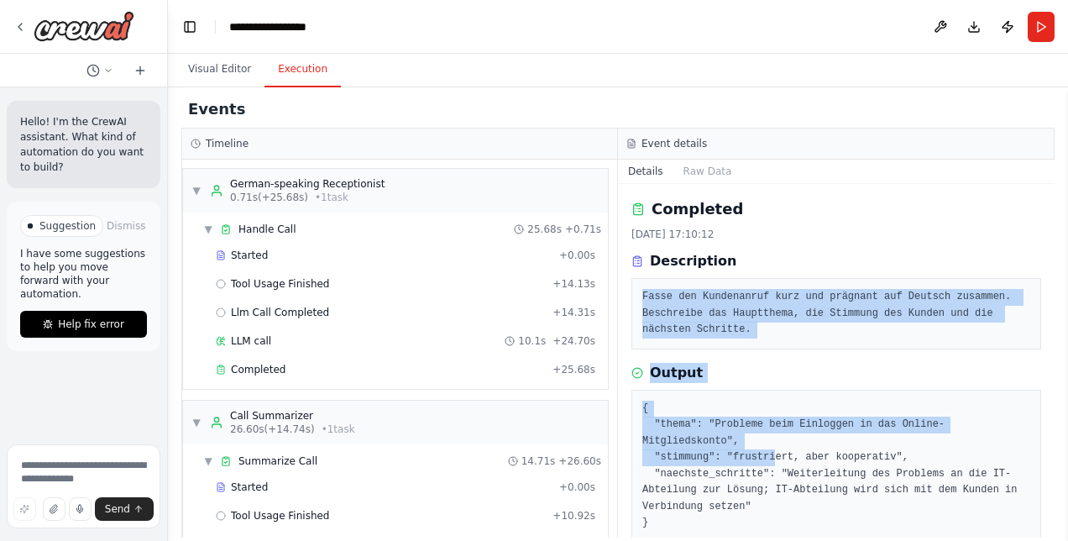
drag, startPoint x: 641, startPoint y: 292, endPoint x: 761, endPoint y: 442, distance: 191.8
click at [761, 442] on div "Completed 15.10.2025, 17:10:12 Description Fasse den Kundenanruf kurz und prägn…" at bounding box center [836, 360] width 436 height 353
drag, startPoint x: 761, startPoint y: 442, endPoint x: 706, endPoint y: 175, distance: 273.3
click at [706, 175] on button "Raw Data" at bounding box center [707, 171] width 69 height 24
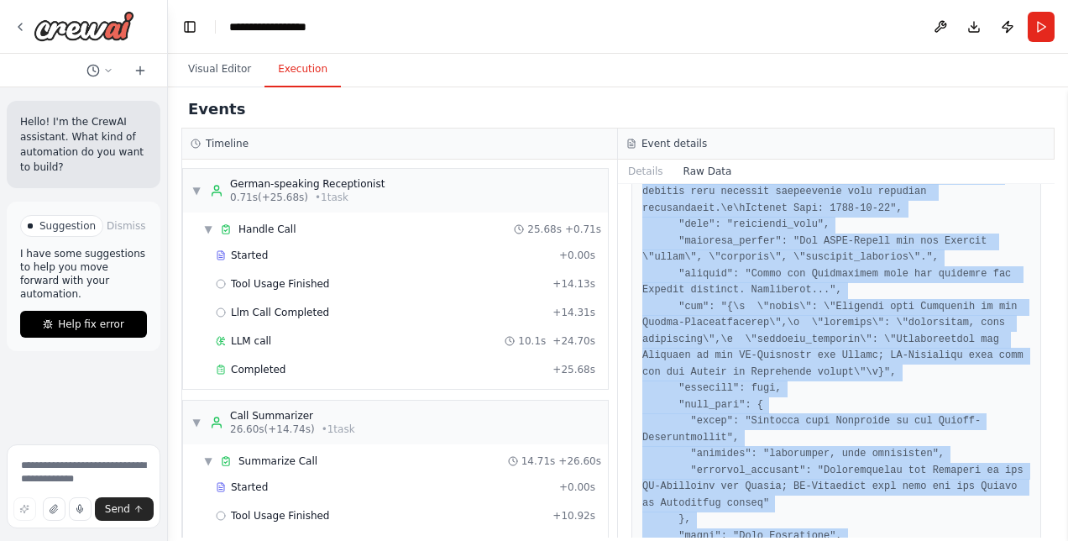
scroll to position [2003, 0]
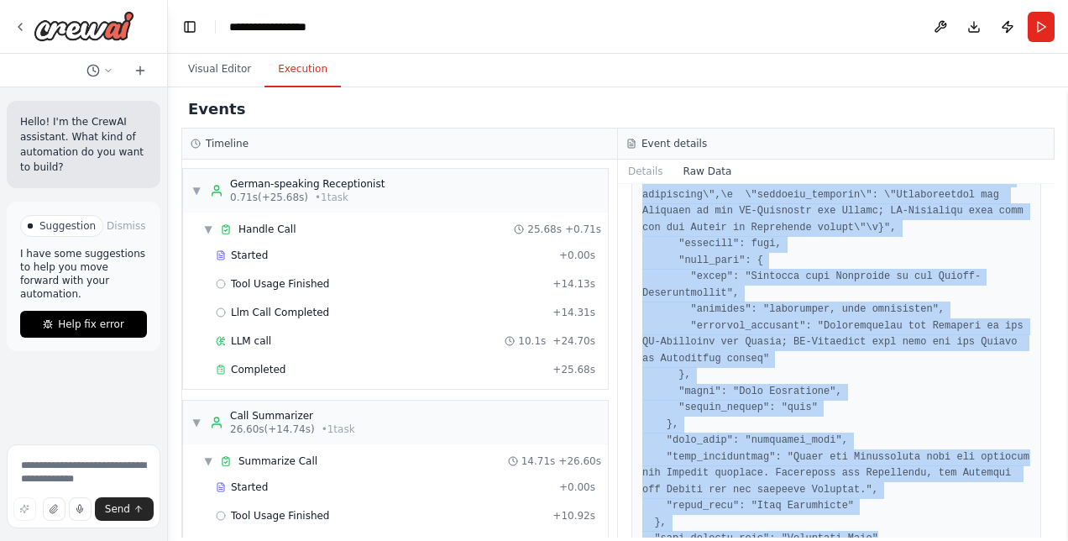
drag, startPoint x: 641, startPoint y: 248, endPoint x: 1012, endPoint y: 489, distance: 441.9
copy pre "{ "timestamp": "2025-10-15T15:10:14.053396Z", "type": "task_completed", "source…"
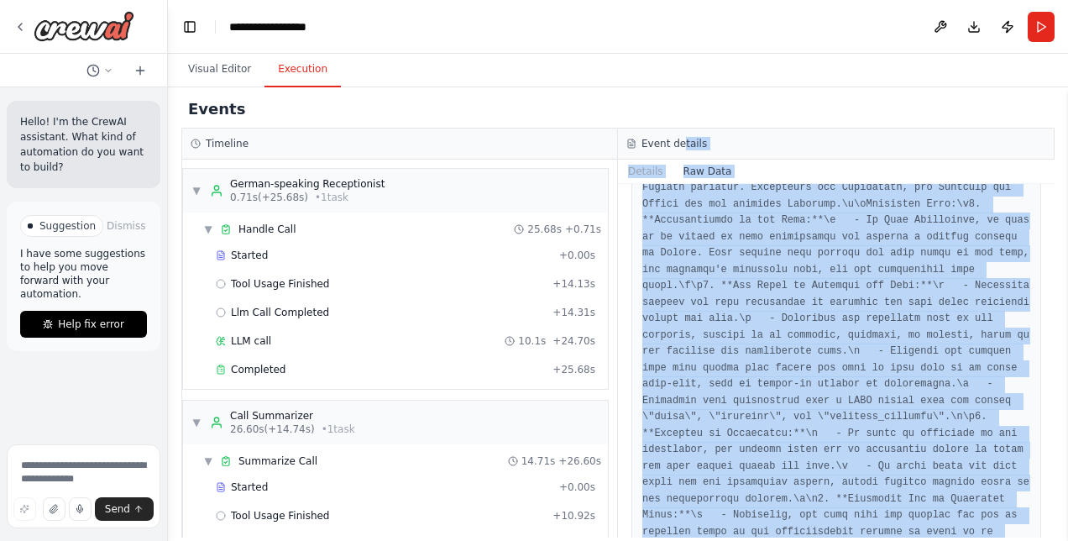
scroll to position [0, 0]
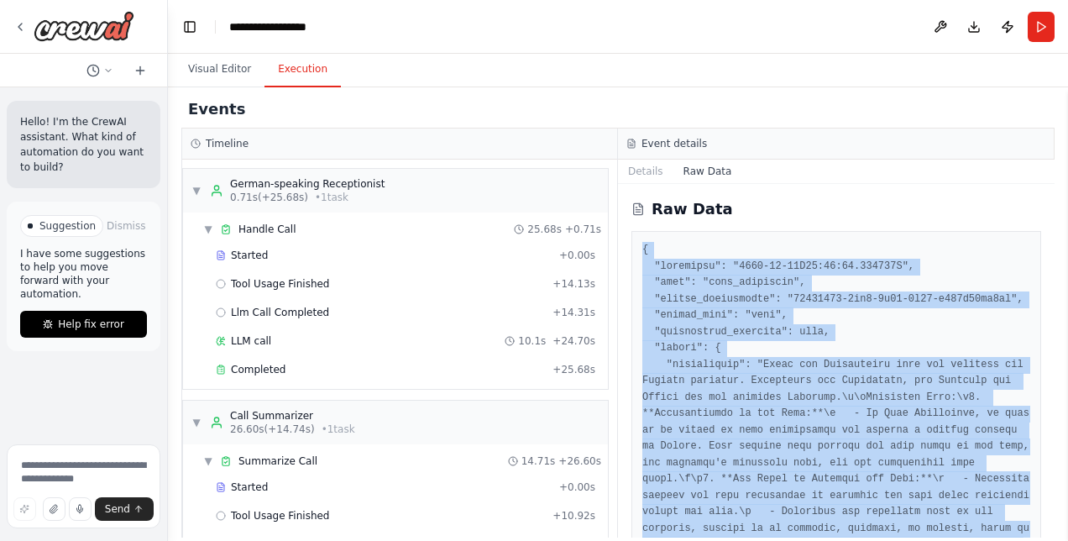
drag, startPoint x: 945, startPoint y: 502, endPoint x: 643, endPoint y: 242, distance: 398.8
copy pre "{ "timestamp": "2025-10-15T15:10:14.053396Z", "type": "task_completed", "source…"
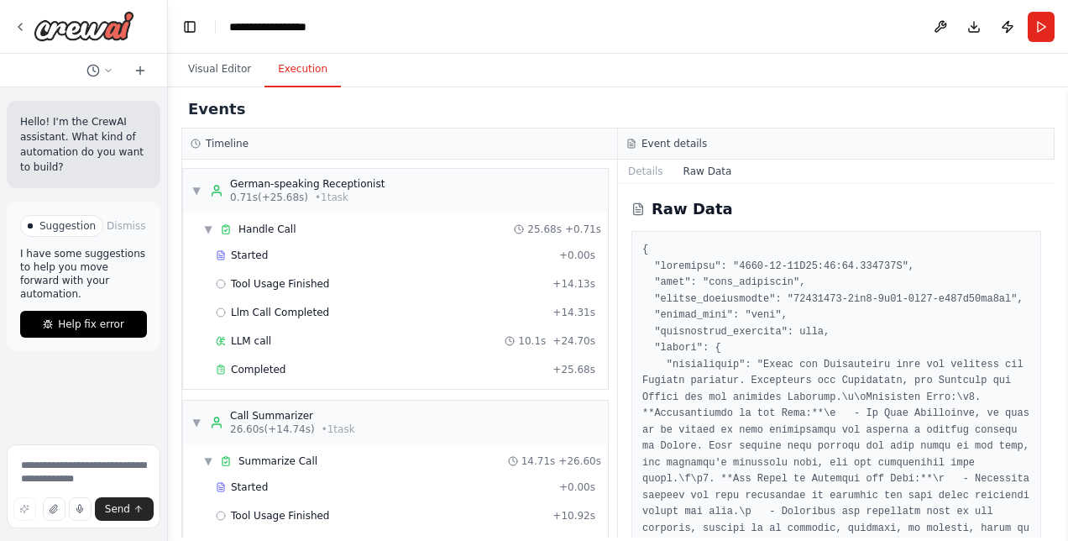
click at [374, 170] on div "▼ German-speaking Receptionist 0.71s (+25.68s) • 1 task" at bounding box center [395, 191] width 425 height 44
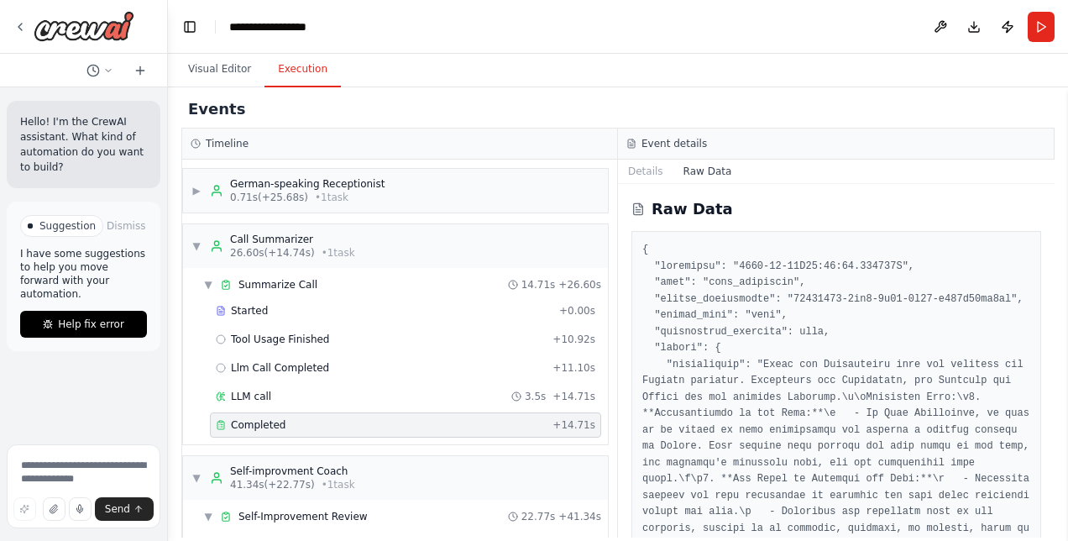
click at [297, 278] on span "Summarize Call" at bounding box center [277, 284] width 79 height 13
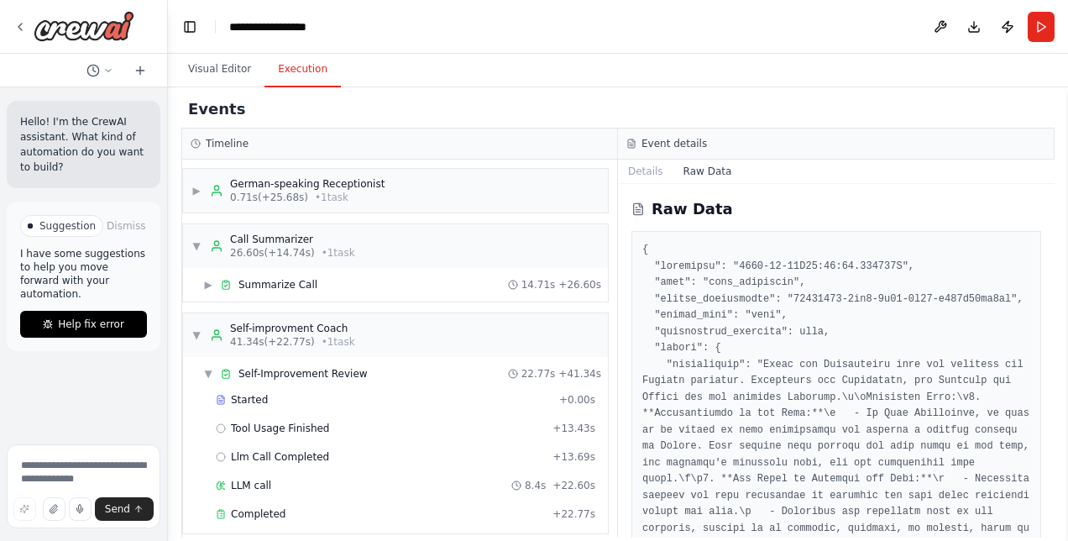
click at [270, 282] on span "Summarize Call" at bounding box center [277, 284] width 79 height 13
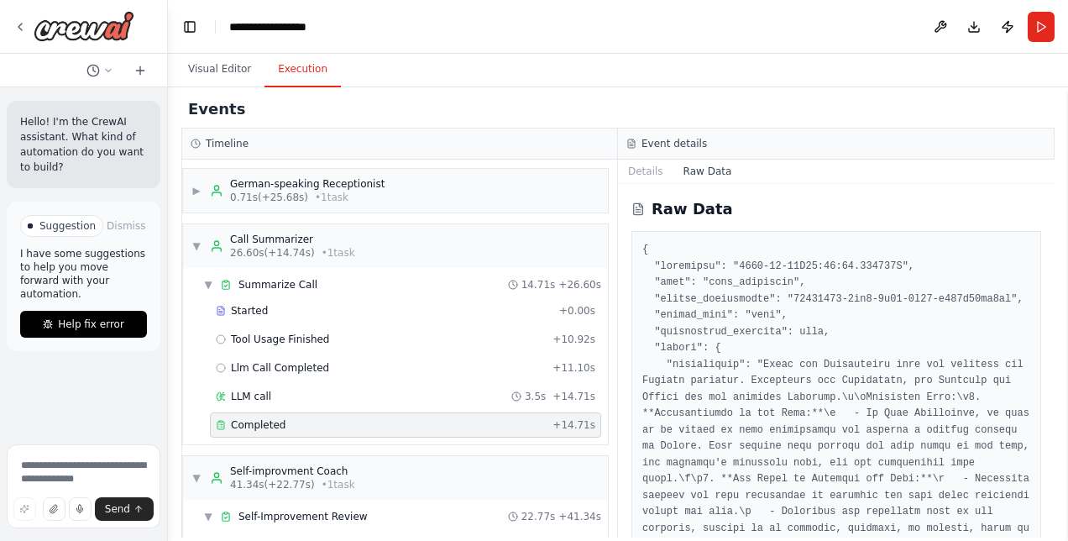
click at [305, 172] on div "▶ German-speaking Receptionist 0.71s (+25.68s) • 1 task" at bounding box center [395, 191] width 425 height 44
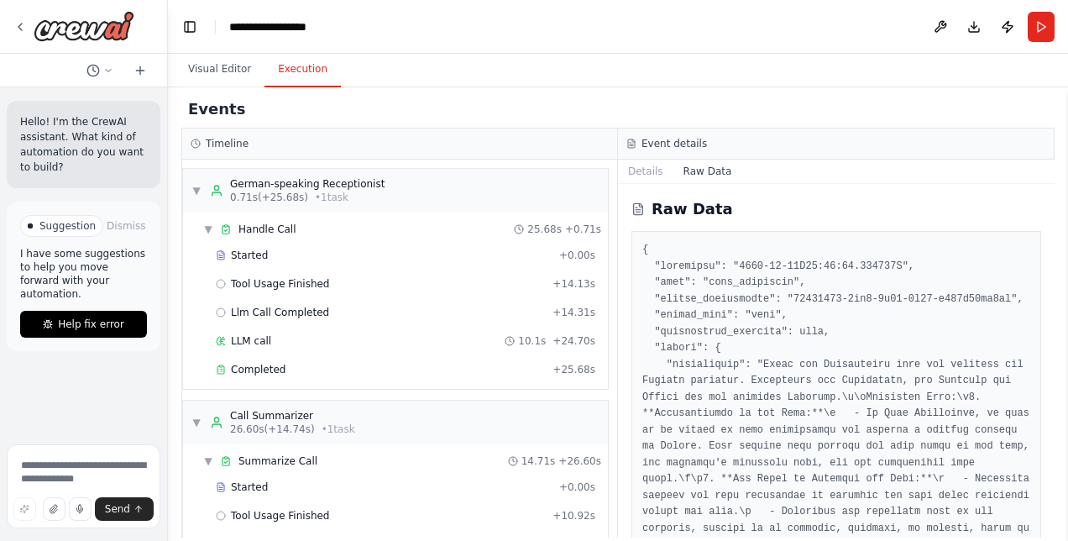
click at [242, 257] on span "Started" at bounding box center [249, 254] width 37 height 13
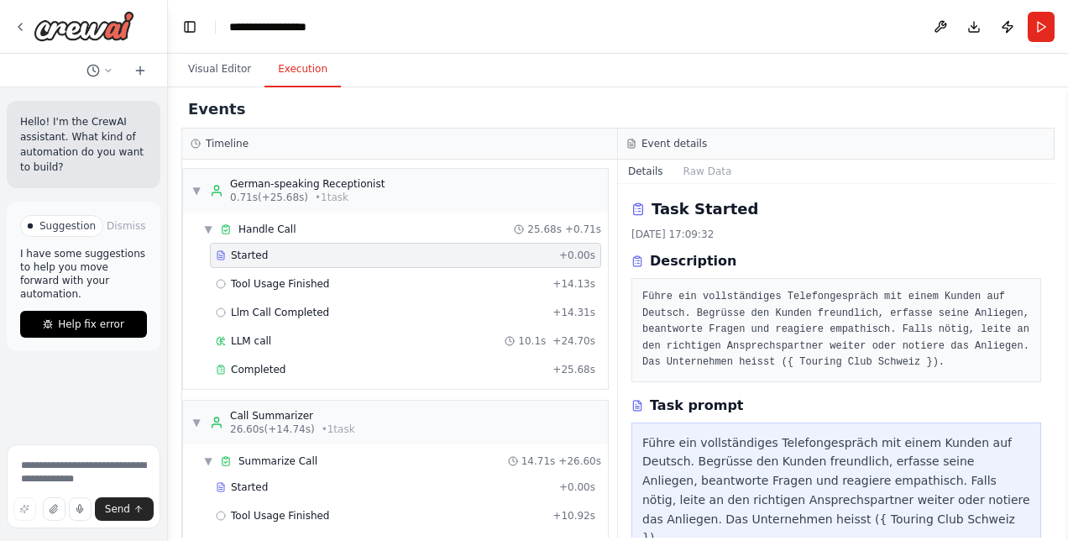
click at [250, 337] on span "LLM call" at bounding box center [251, 340] width 40 height 13
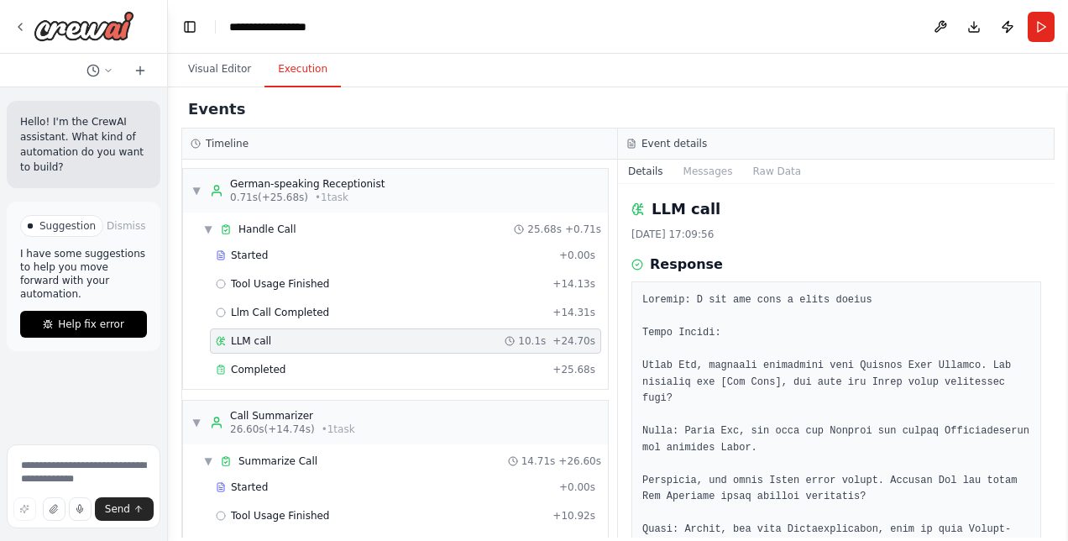
click at [267, 363] on span "Completed" at bounding box center [258, 369] width 55 height 13
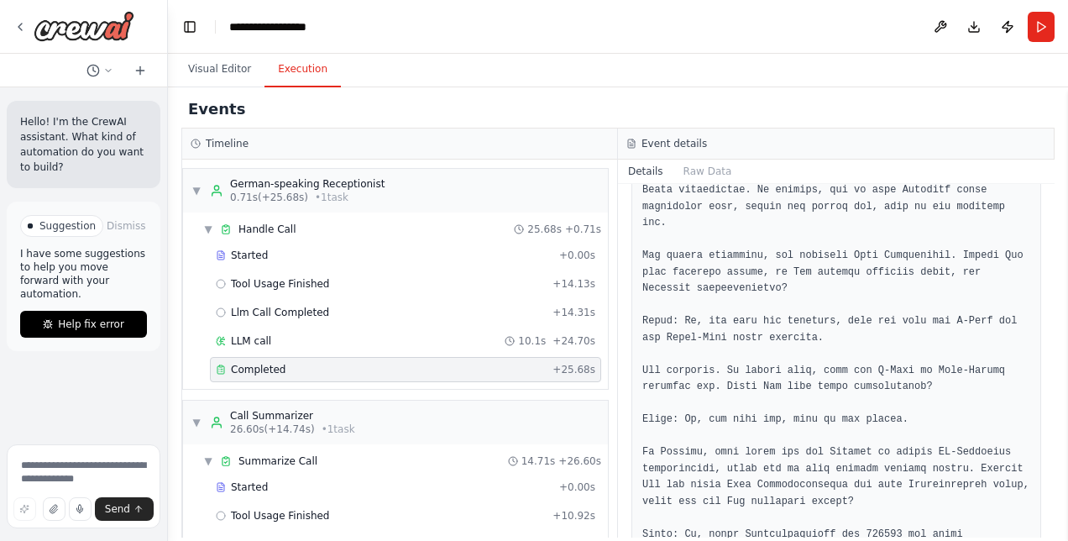
scroll to position [406, 0]
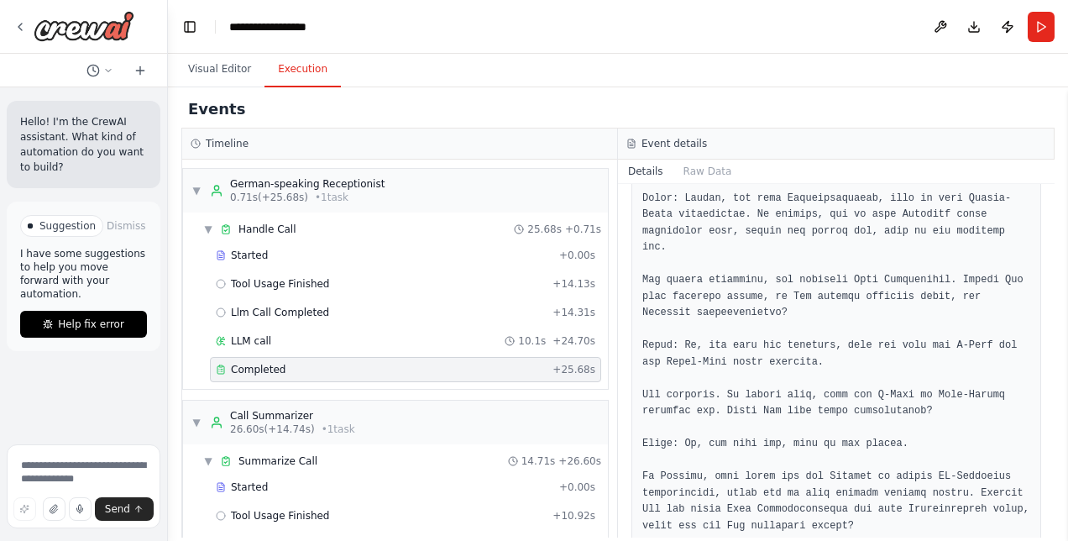
click at [693, 169] on button "Raw Data" at bounding box center [707, 171] width 69 height 24
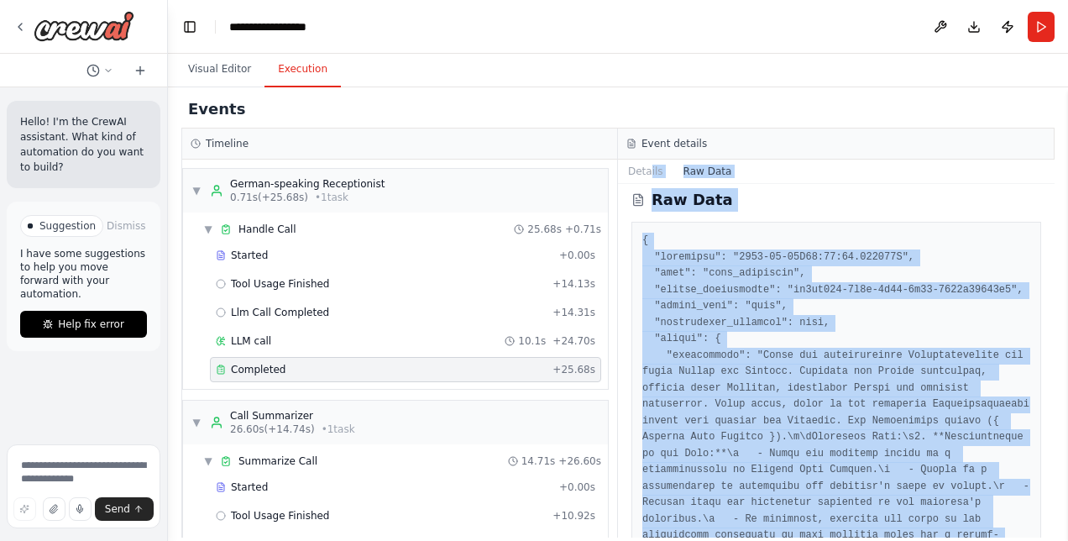
scroll to position [0, 0]
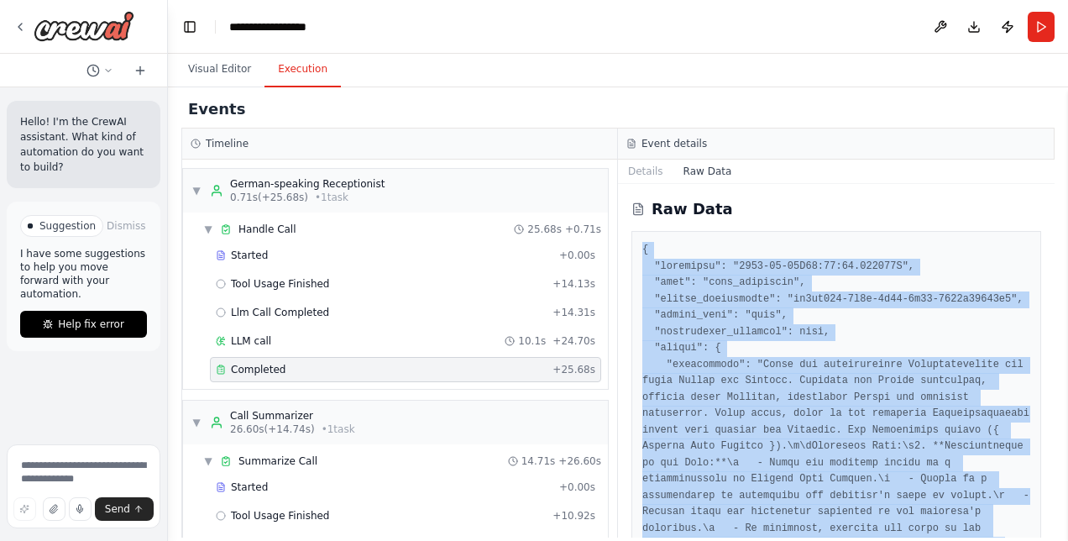
drag, startPoint x: 855, startPoint y: 490, endPoint x: 642, endPoint y: 249, distance: 321.2
copy pre "{ "timestamp": "2025-10-15T15:09:59.089334Z", "type": "task_completed", "source…"
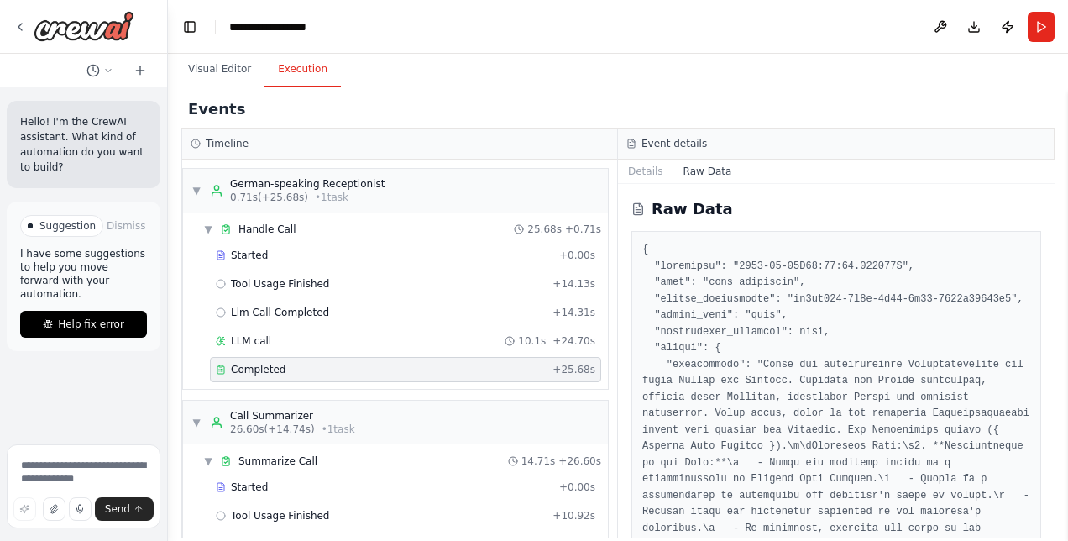
click at [273, 416] on div "Call Summarizer" at bounding box center [292, 415] width 125 height 13
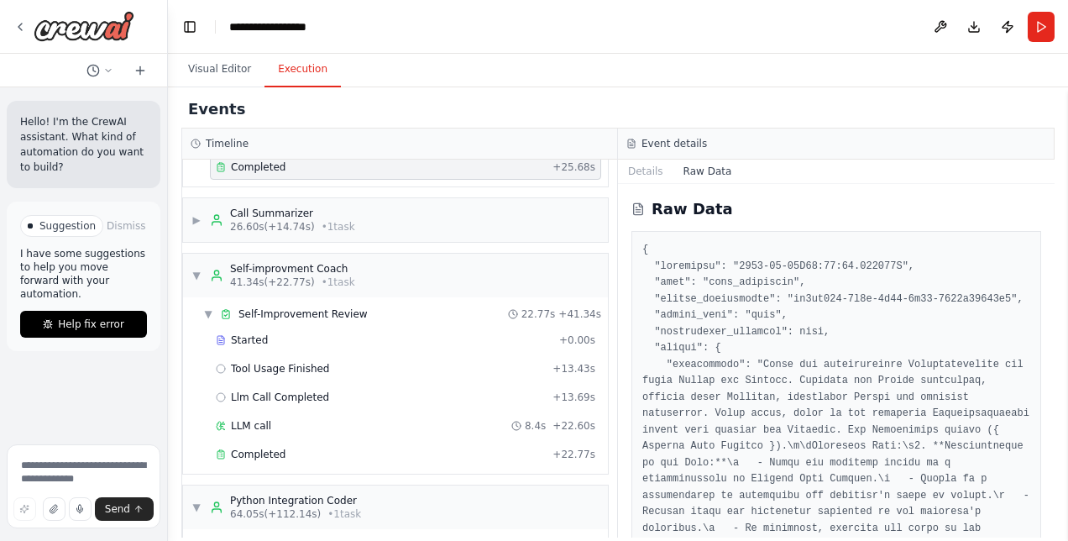
scroll to position [203, 0]
click at [284, 206] on div "Call Summarizer" at bounding box center [292, 212] width 125 height 13
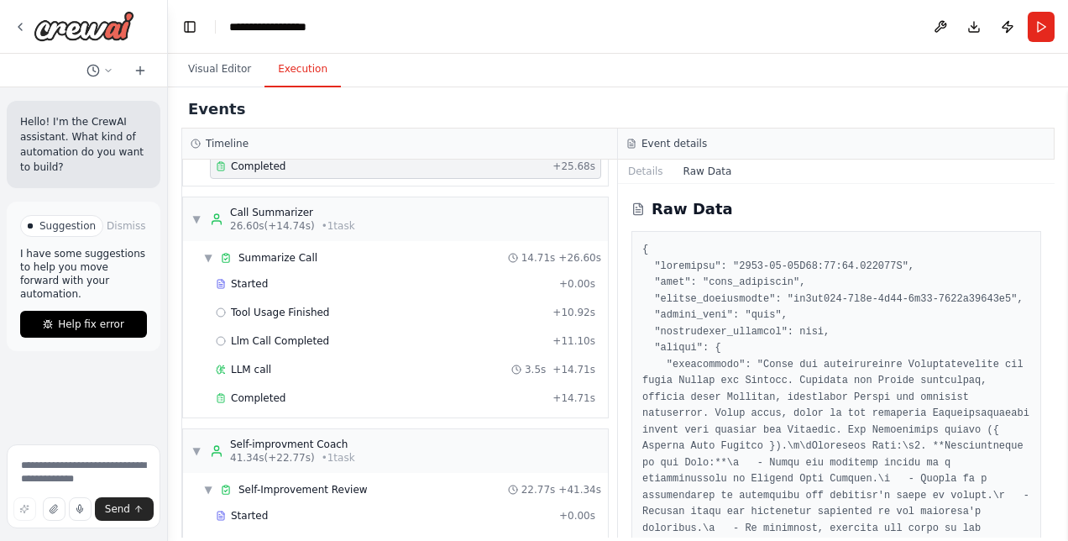
click at [264, 398] on div "Completed + 14.71s" at bounding box center [405, 397] width 391 height 25
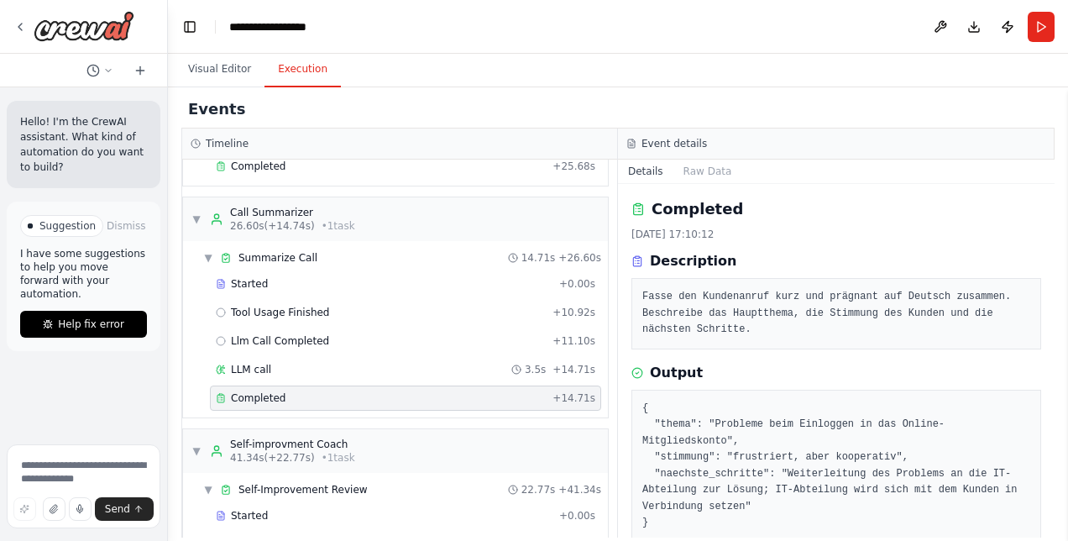
click at [703, 175] on button "Raw Data" at bounding box center [707, 171] width 69 height 24
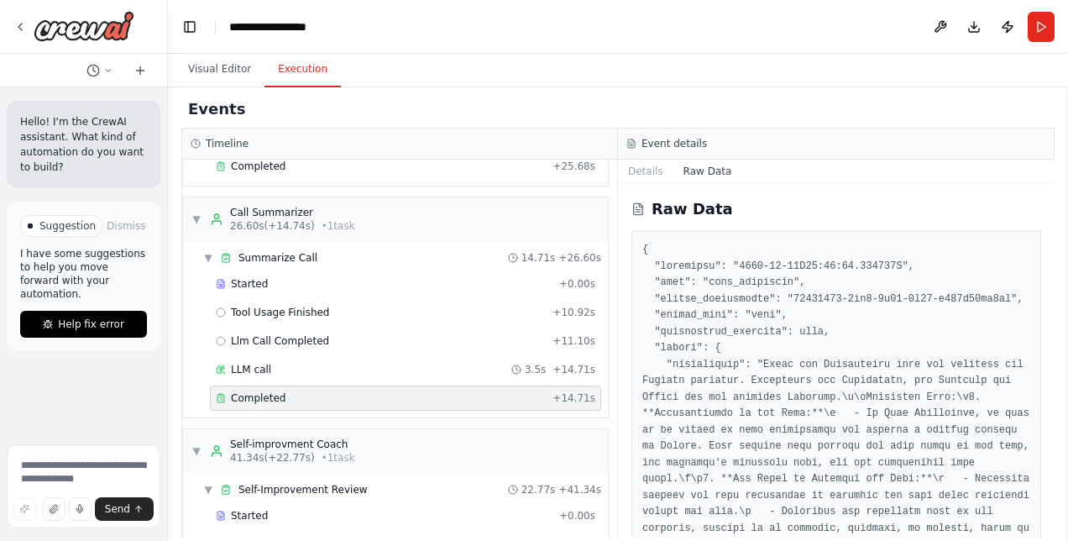
click at [645, 200] on div "Raw Data" at bounding box center [836, 209] width 410 height 24
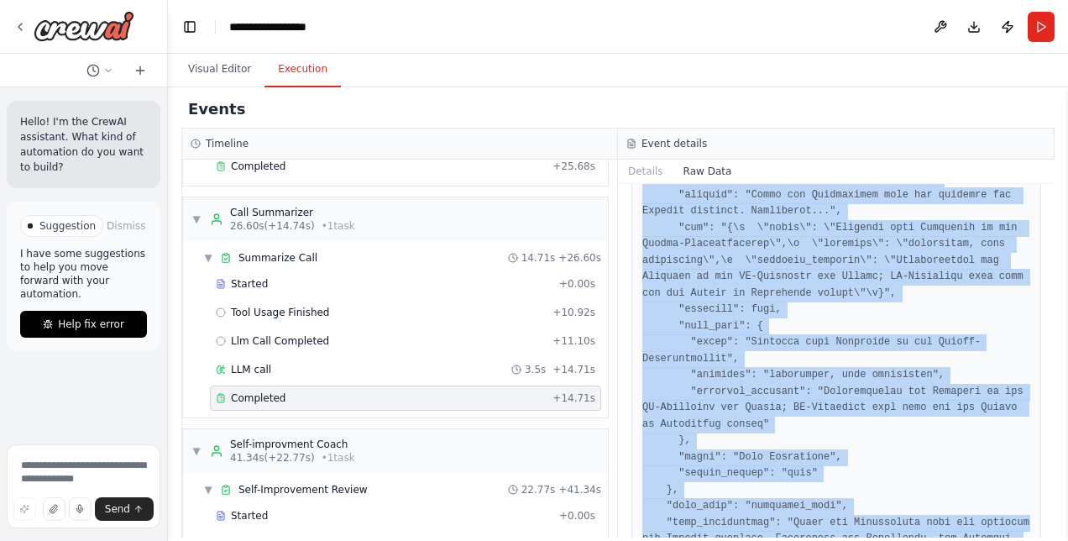
scroll to position [2003, 0]
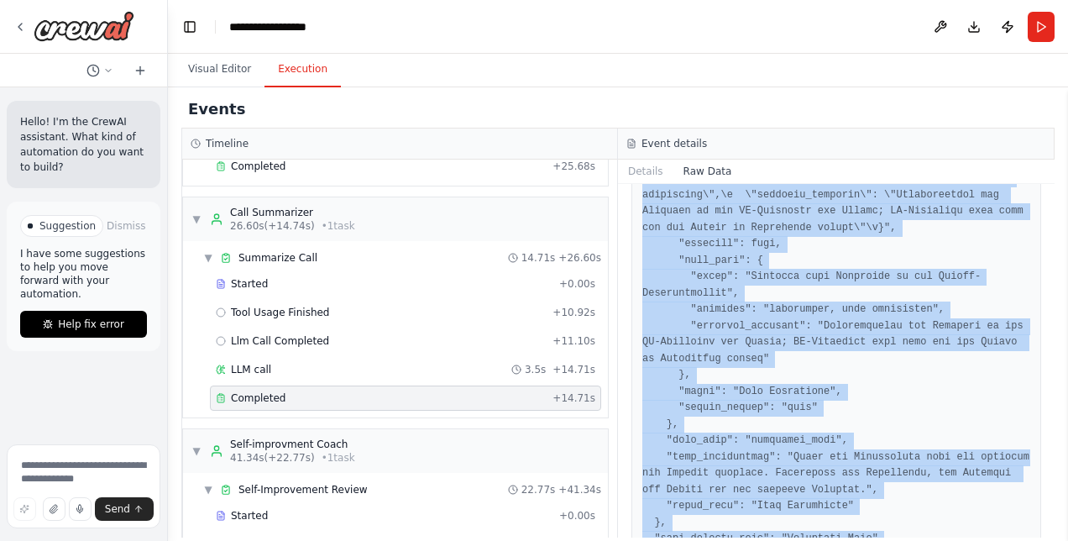
drag, startPoint x: 639, startPoint y: 245, endPoint x: 879, endPoint y: 540, distance: 380.1
click at [879, 540] on div "Events Timeline ▼ German-speaking Receptionist 0.71s (+25.68s) • 1 task ▼ Handl…" at bounding box center [618, 313] width 900 height 453
copy pre "{ "timestamp": "2025-10-15T15:10:14.053396Z", "type": "task_completed", "source…"
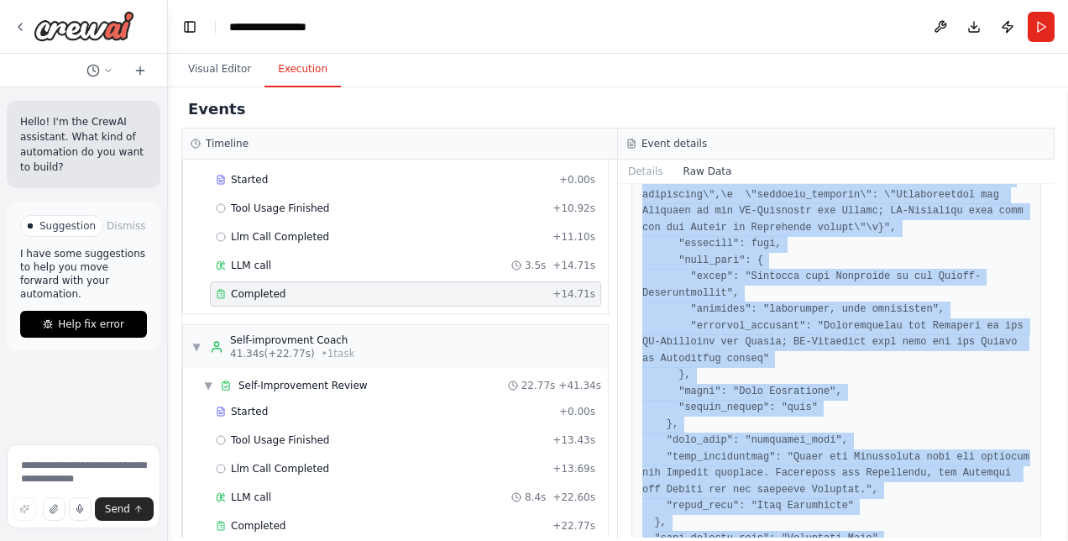
scroll to position [311, 0]
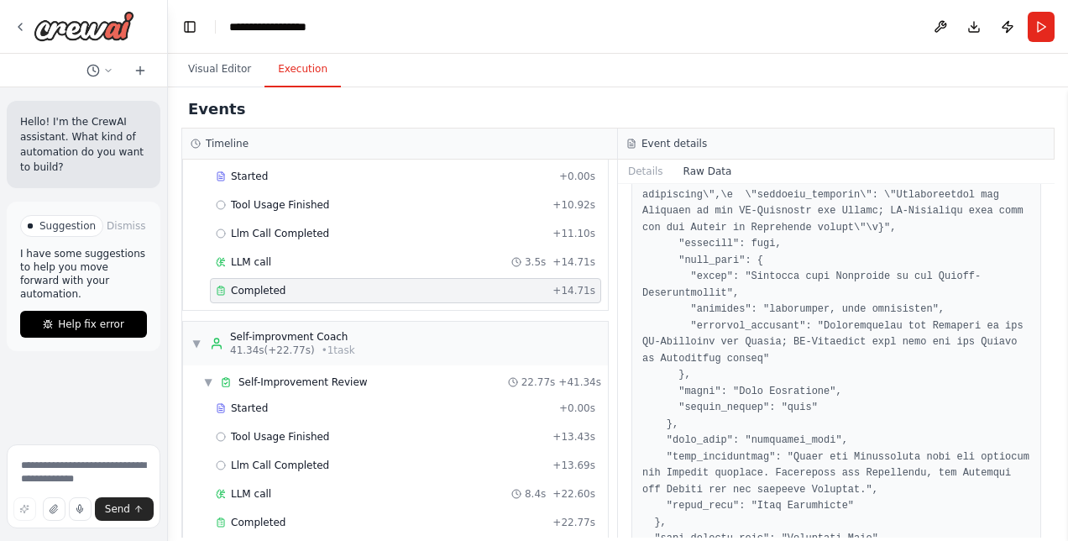
click at [408, 321] on div "▼ Self-improvment Coach 41.34s (+22.77s) • 1 task ▼ Self-Improvement Review 22.…" at bounding box center [395, 432] width 426 height 222
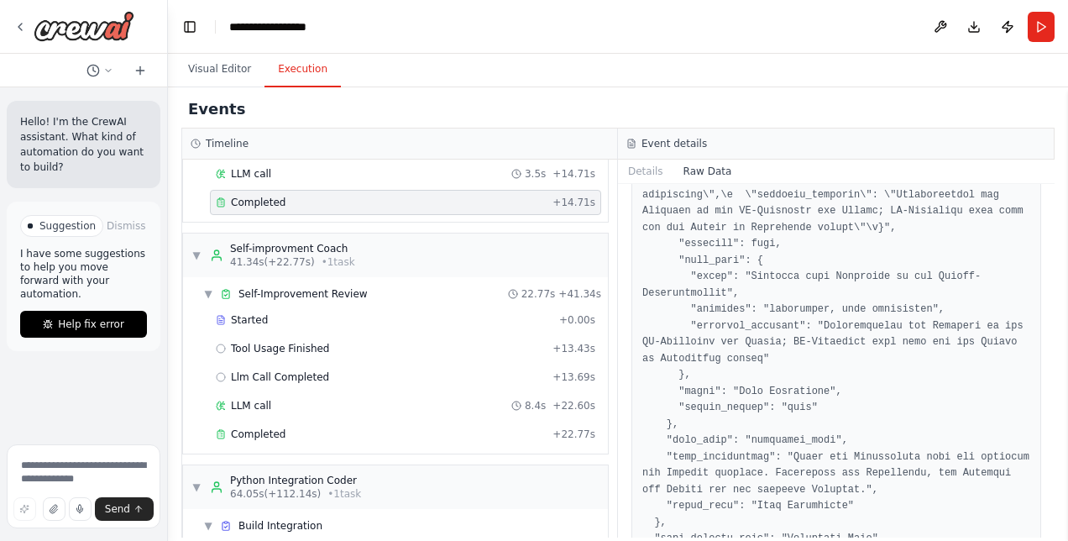
scroll to position [429, 0]
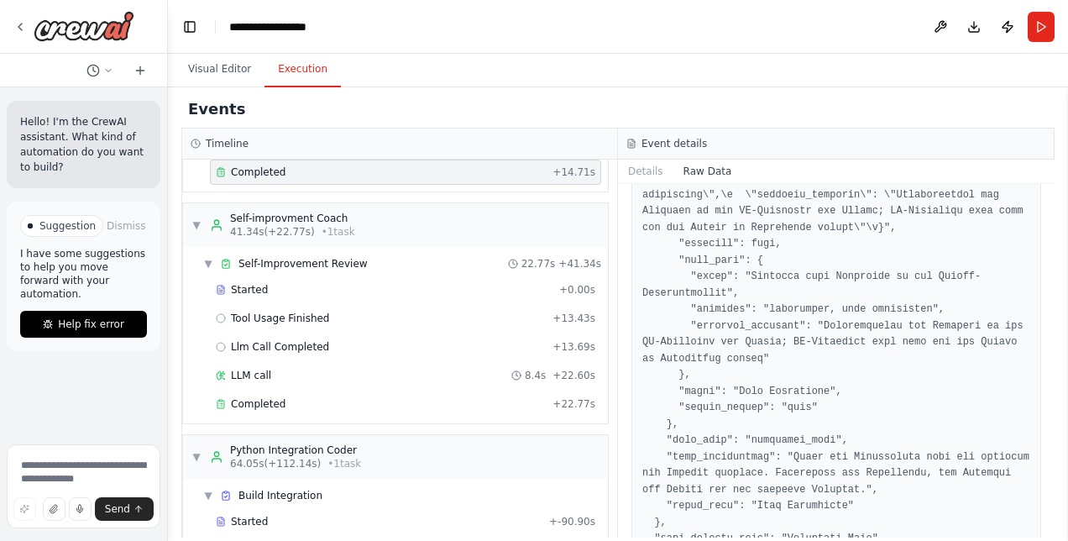
click at [381, 391] on div "Completed + 22.77s" at bounding box center [405, 403] width 391 height 25
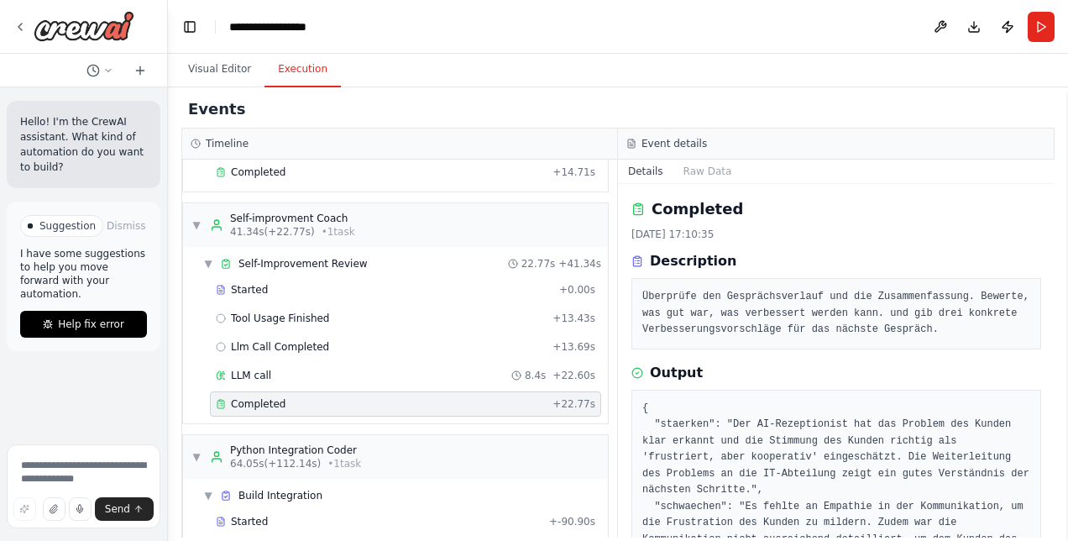
click at [696, 168] on button "Raw Data" at bounding box center [707, 171] width 69 height 24
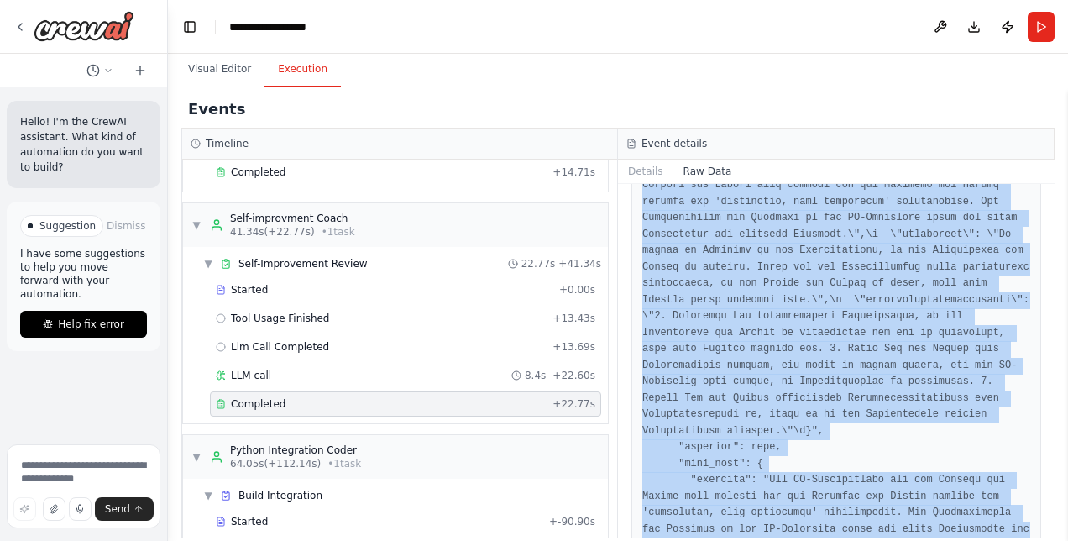
scroll to position [2886, 0]
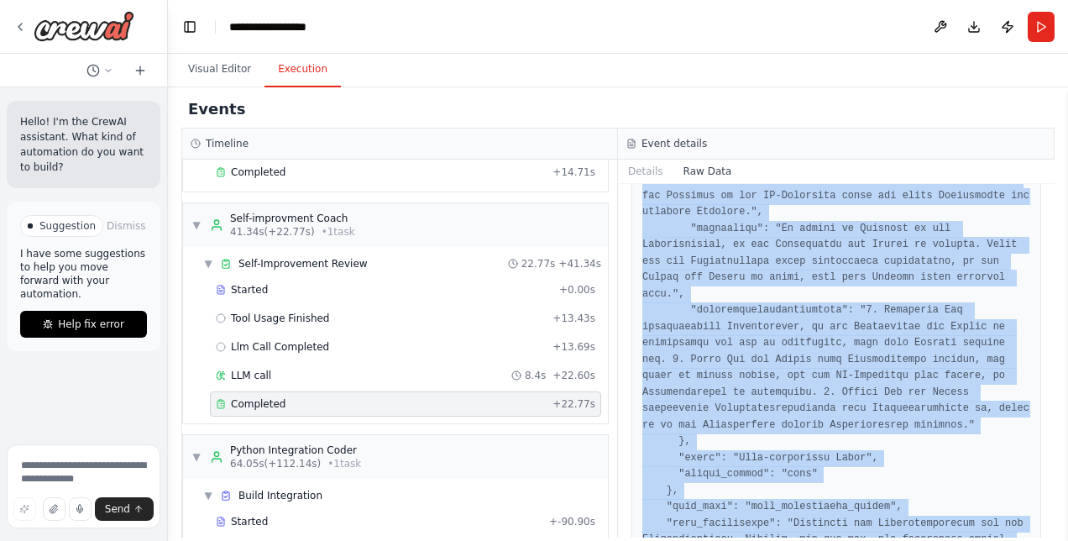
drag, startPoint x: 641, startPoint y: 248, endPoint x: 906, endPoint y: 578, distance: 423.4
click at [906, 540] on html "**********" at bounding box center [534, 270] width 1068 height 541
copy pre "{ "timestamp": "2025-10-15T15:10:36.545277Z", "type": "task_completed", "source…"
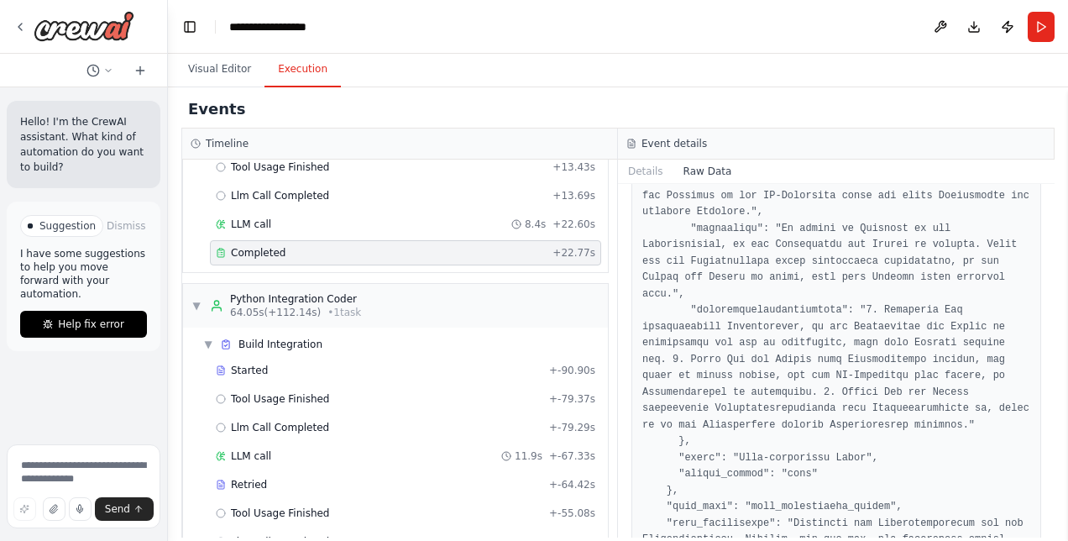
click at [389, 308] on div "▼ Python Integration Coder 64.05s (+112.14s) • 1 task" at bounding box center [395, 306] width 425 height 44
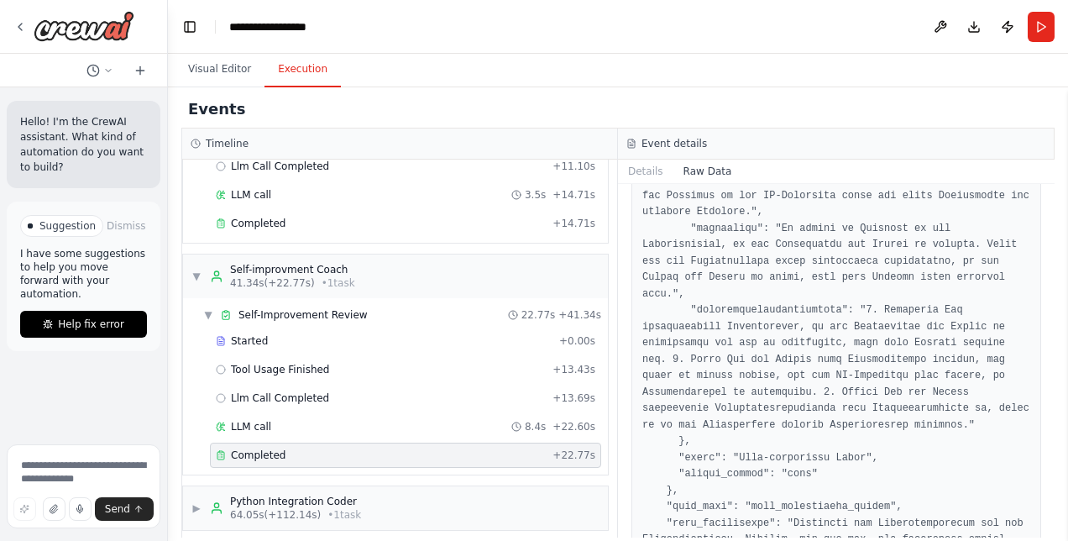
click at [373, 502] on div "▶ Python Integration Coder 64.05s (+112.14s) • 1 task" at bounding box center [395, 508] width 425 height 44
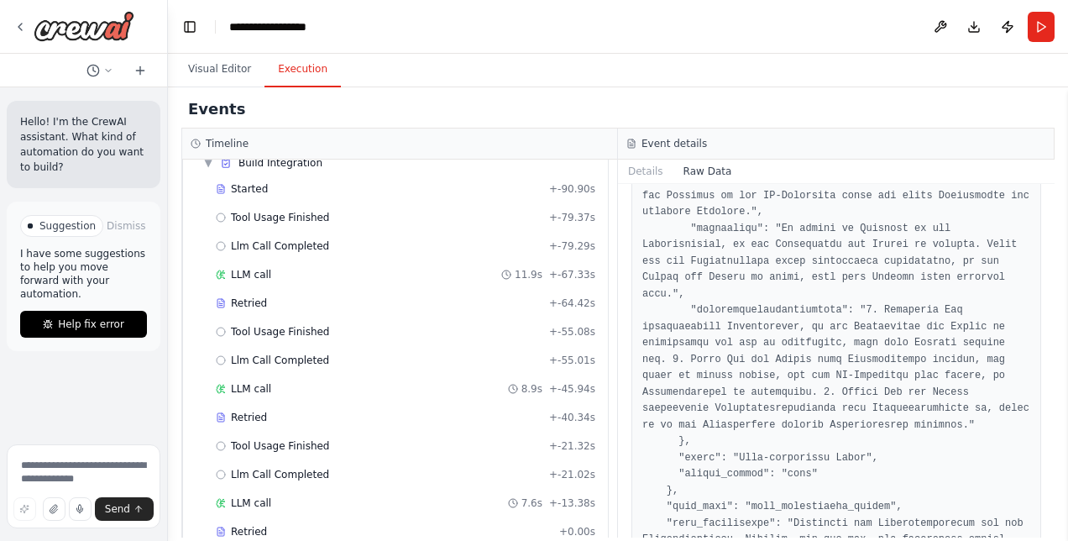
scroll to position [860, 0]
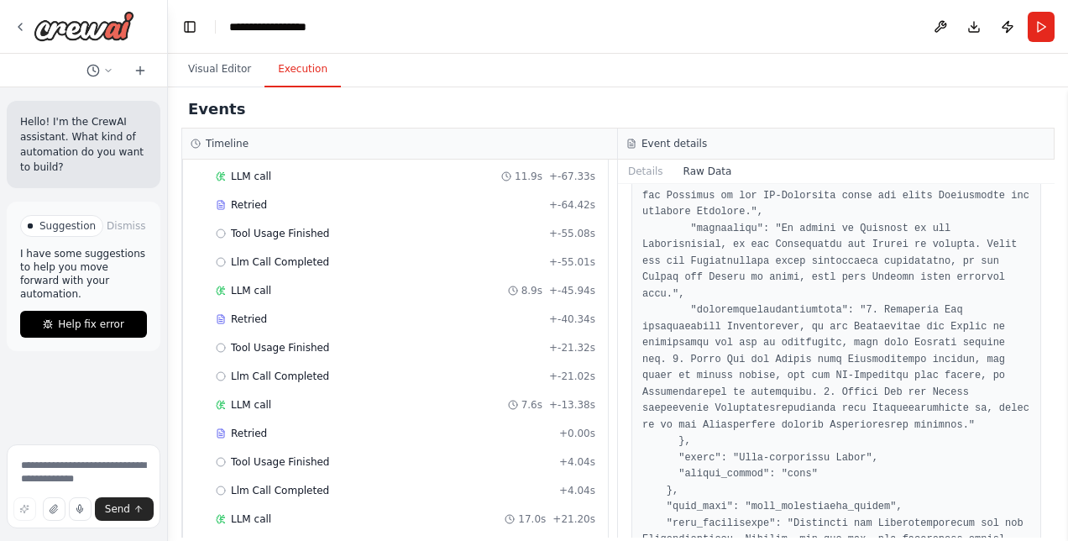
click at [270, 512] on div "LLM call 17.0s + 21.20s" at bounding box center [405, 518] width 379 height 13
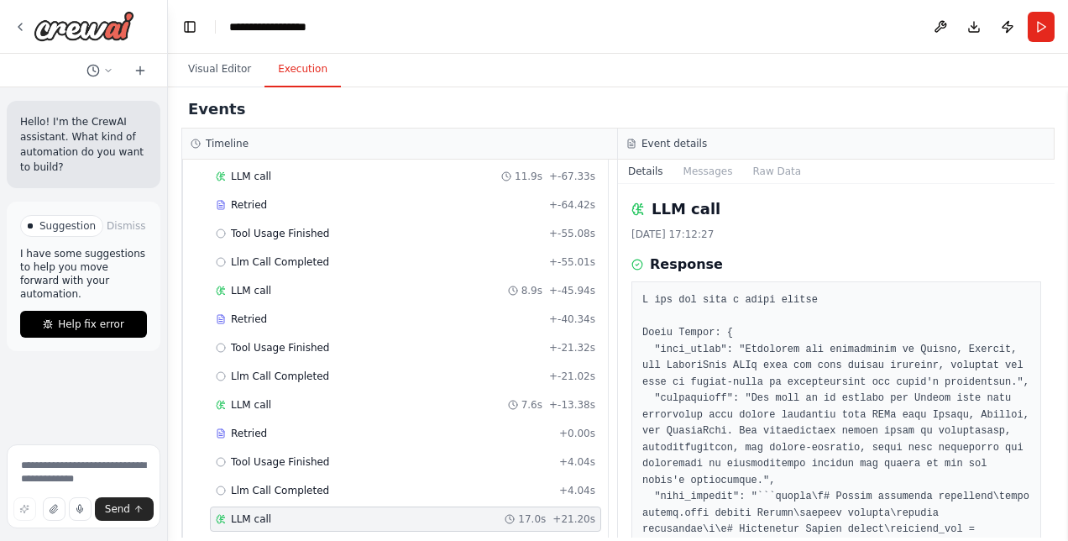
click at [759, 172] on button "Raw Data" at bounding box center [776, 171] width 69 height 24
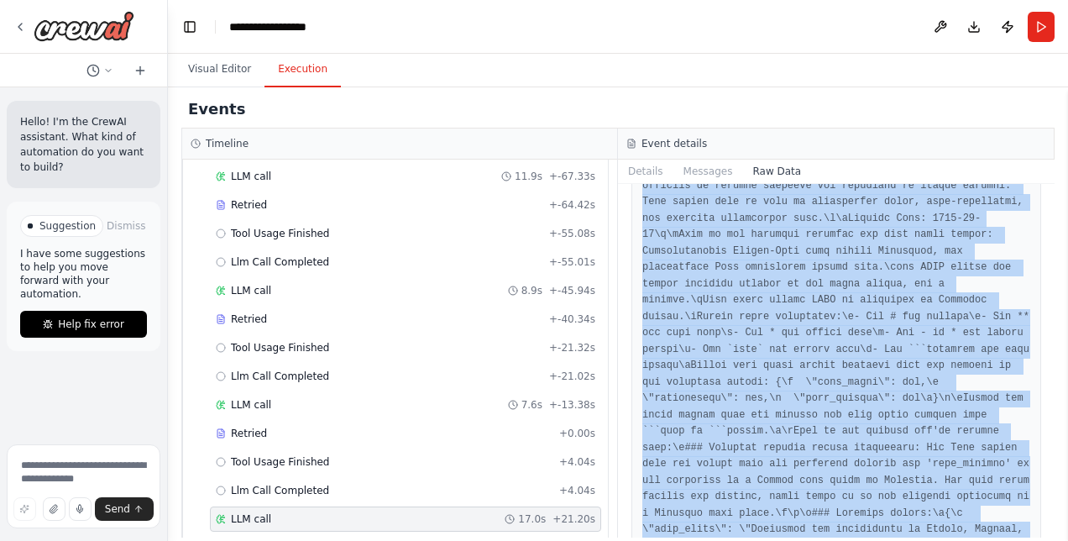
scroll to position [27652, 0]
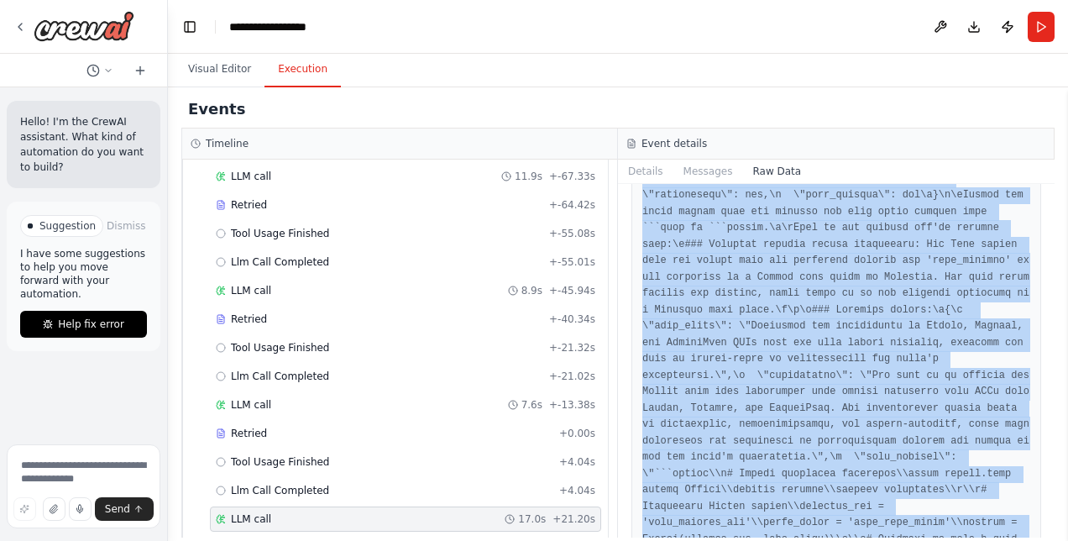
drag, startPoint x: 643, startPoint y: 247, endPoint x: 938, endPoint y: 583, distance: 447.9
click at [938, 540] on html "**********" at bounding box center [534, 270] width 1068 height 541
copy pre "{ "timestamp": "2025-10-15T15:12:12.078953Z", "type": "llm_call_started", "sour…"
